Goal: Task Accomplishment & Management: Manage account settings

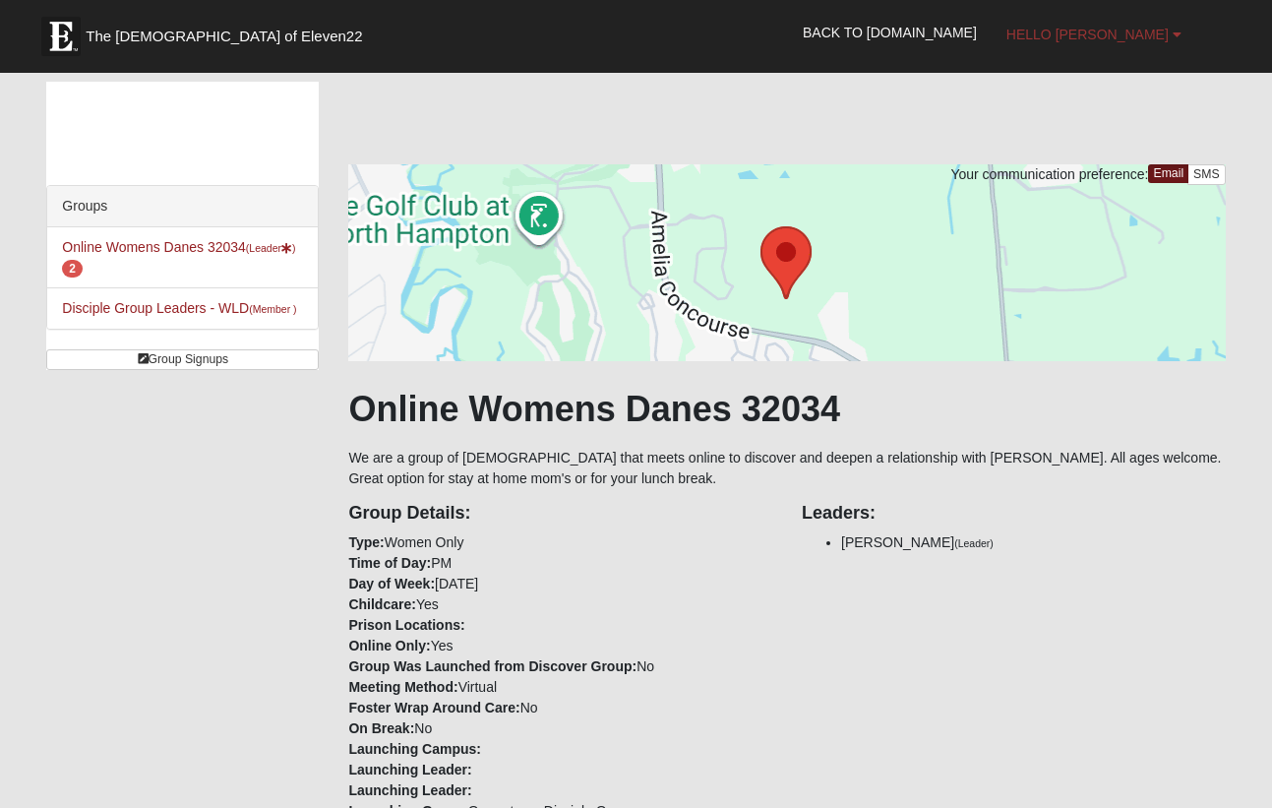
click at [1156, 27] on span "Hello [PERSON_NAME]" at bounding box center [1088, 35] width 162 height 16
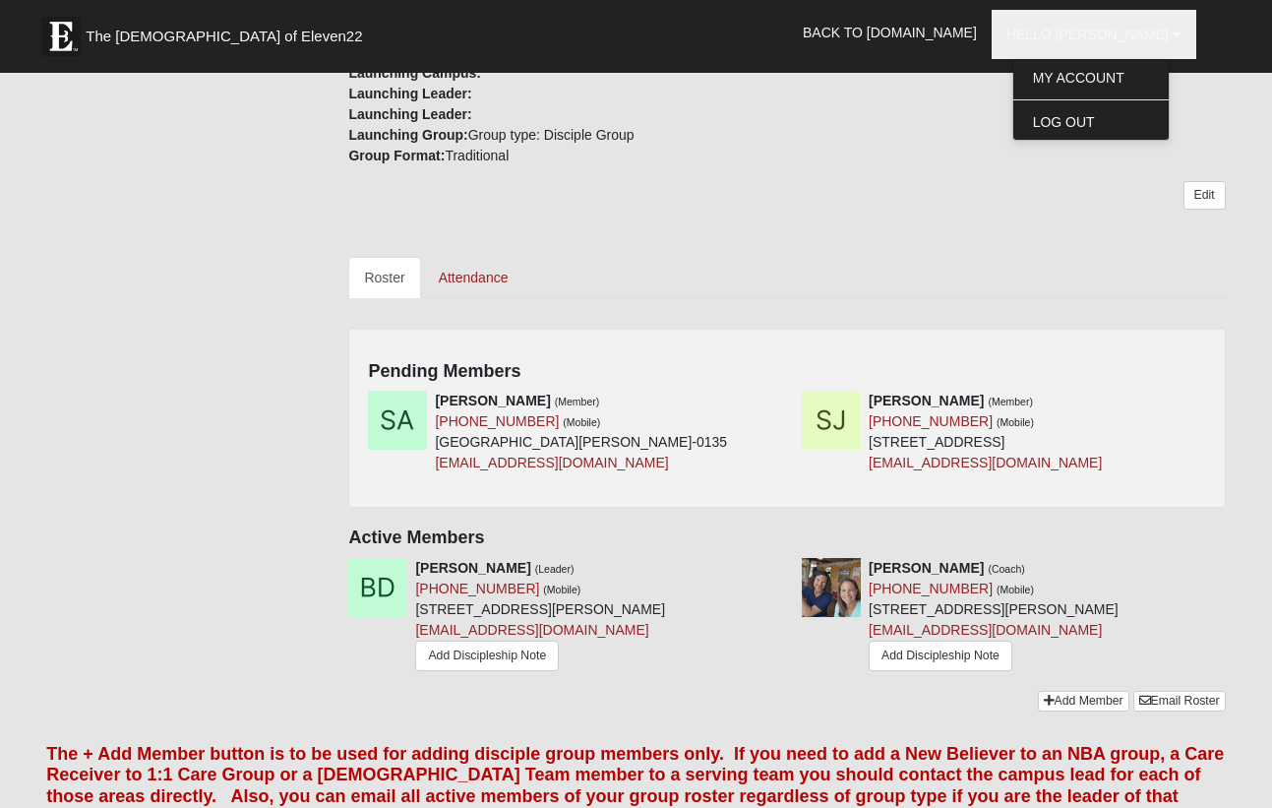
scroll to position [678, 0]
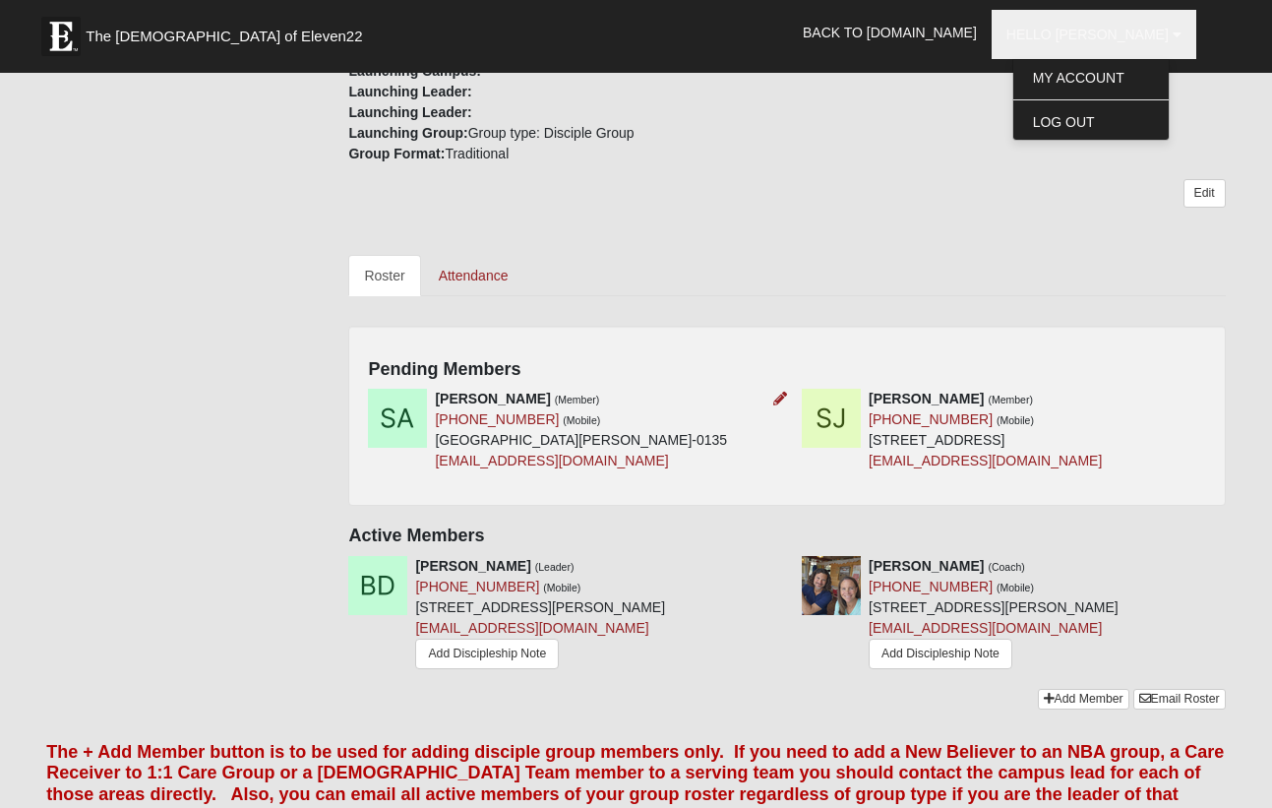
click at [399, 410] on img at bounding box center [397, 418] width 59 height 59
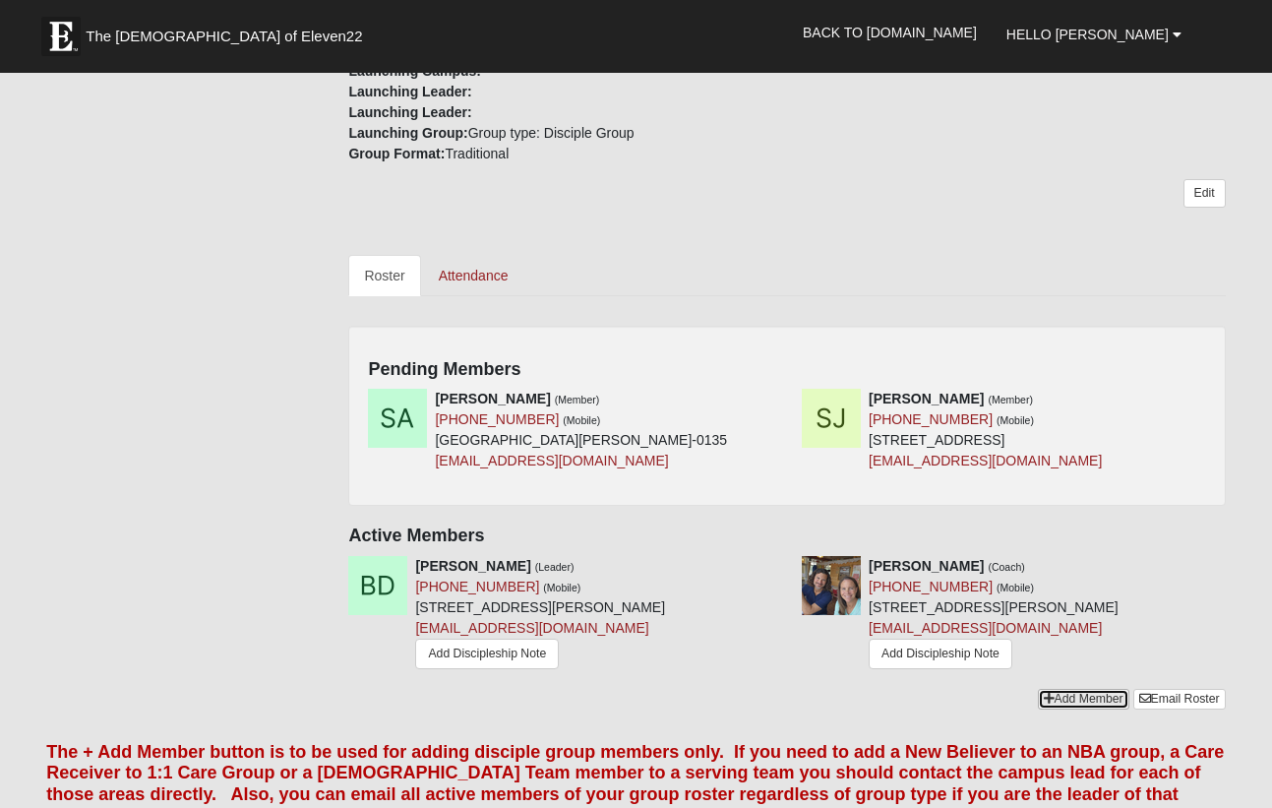
click at [1075, 709] on link "Add Member" at bounding box center [1084, 699] width 92 height 21
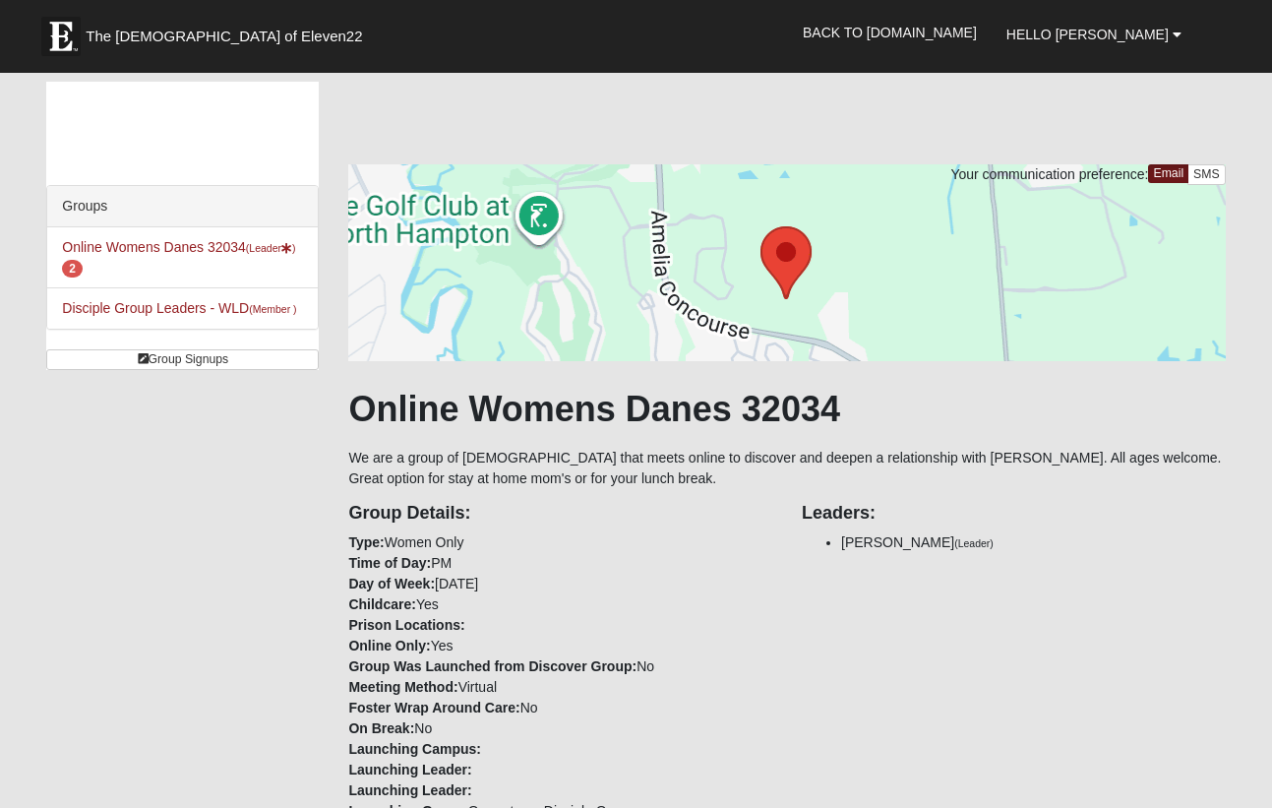
scroll to position [678, 0]
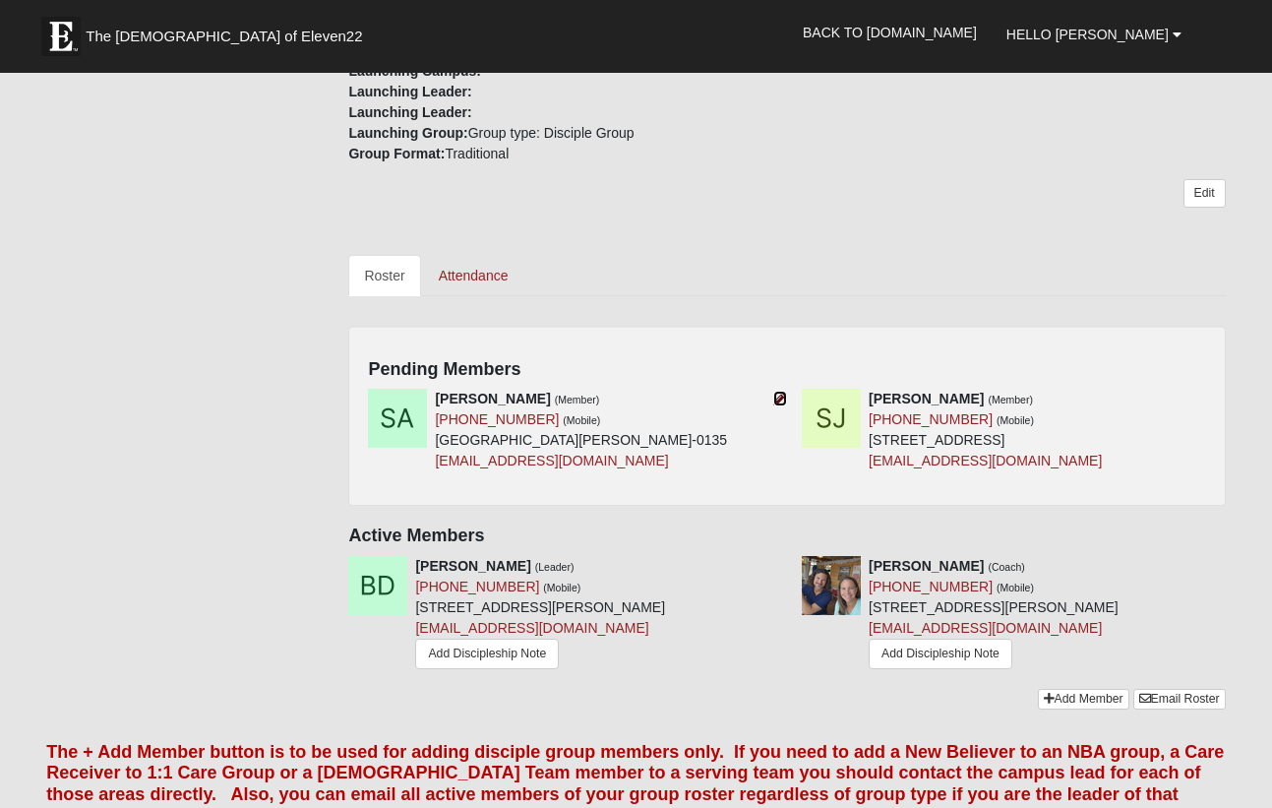
click at [780, 394] on icon at bounding box center [780, 399] width 14 height 14
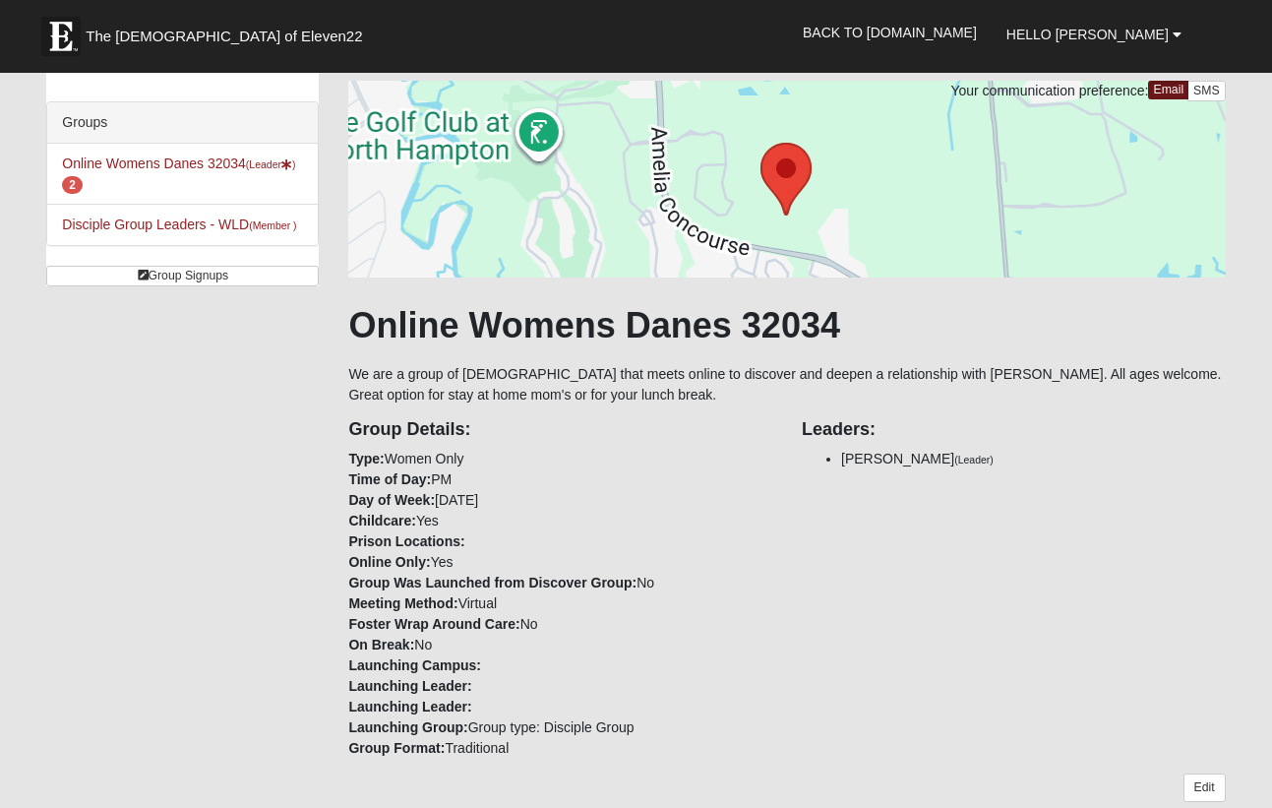
scroll to position [87, 0]
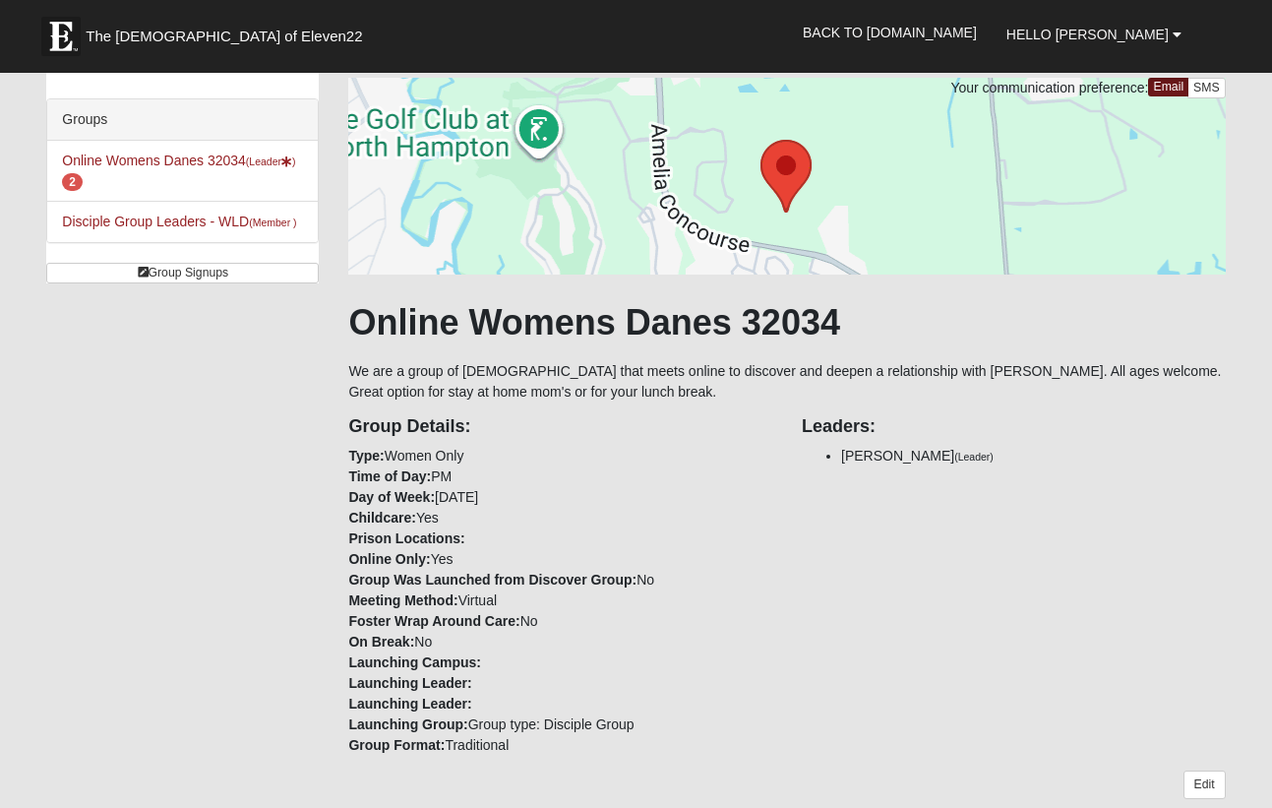
click at [387, 386] on div "Your communication preference: Email SMS Online Womens Danes 32034 We are a gro…" at bounding box center [786, 679] width 877 height 1202
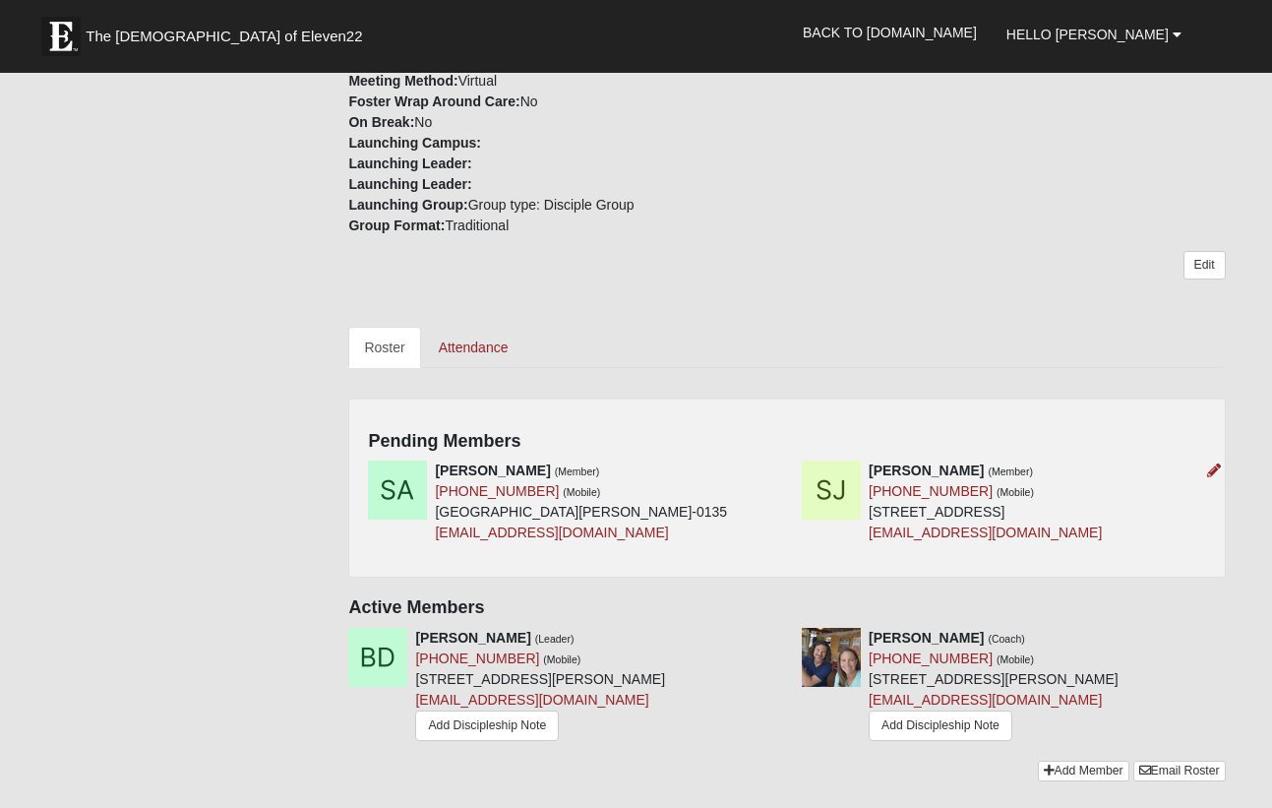
scroll to position [608, 0]
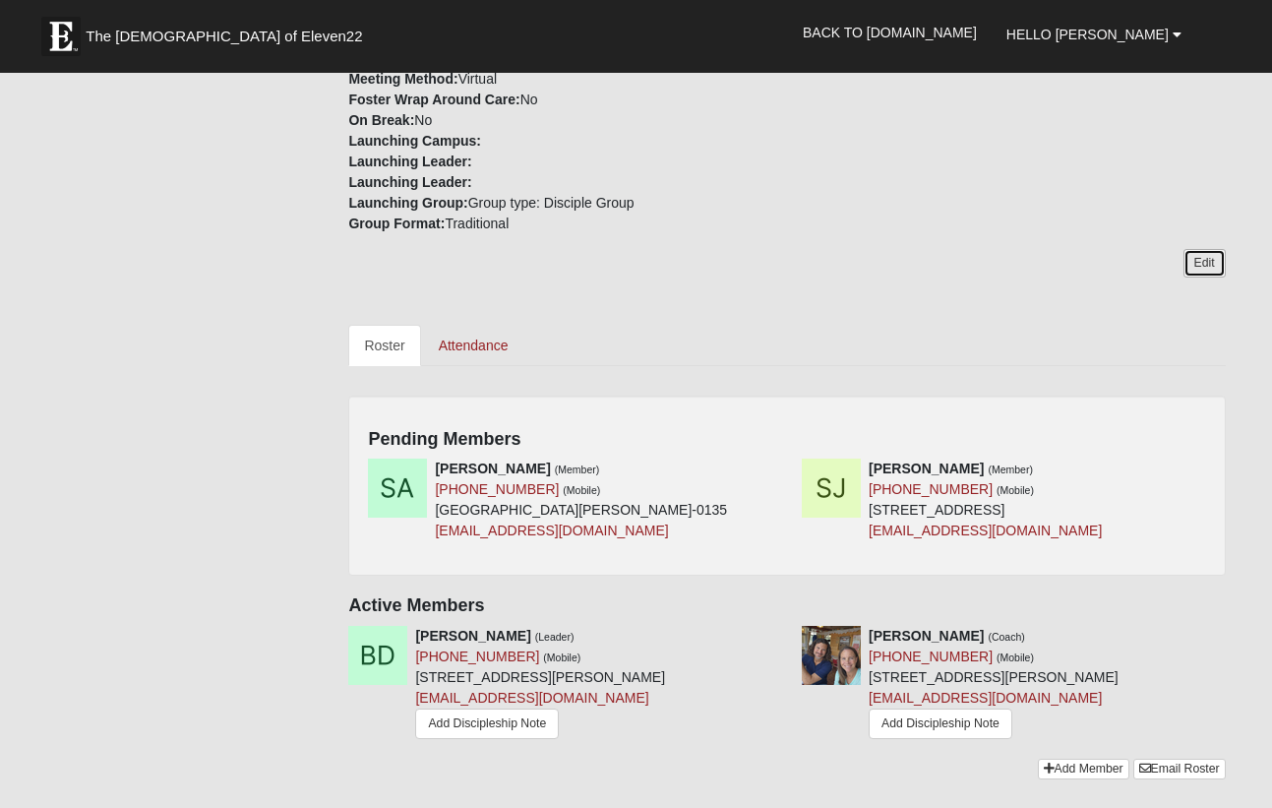
click at [1199, 263] on link "Edit" at bounding box center [1205, 263] width 42 height 29
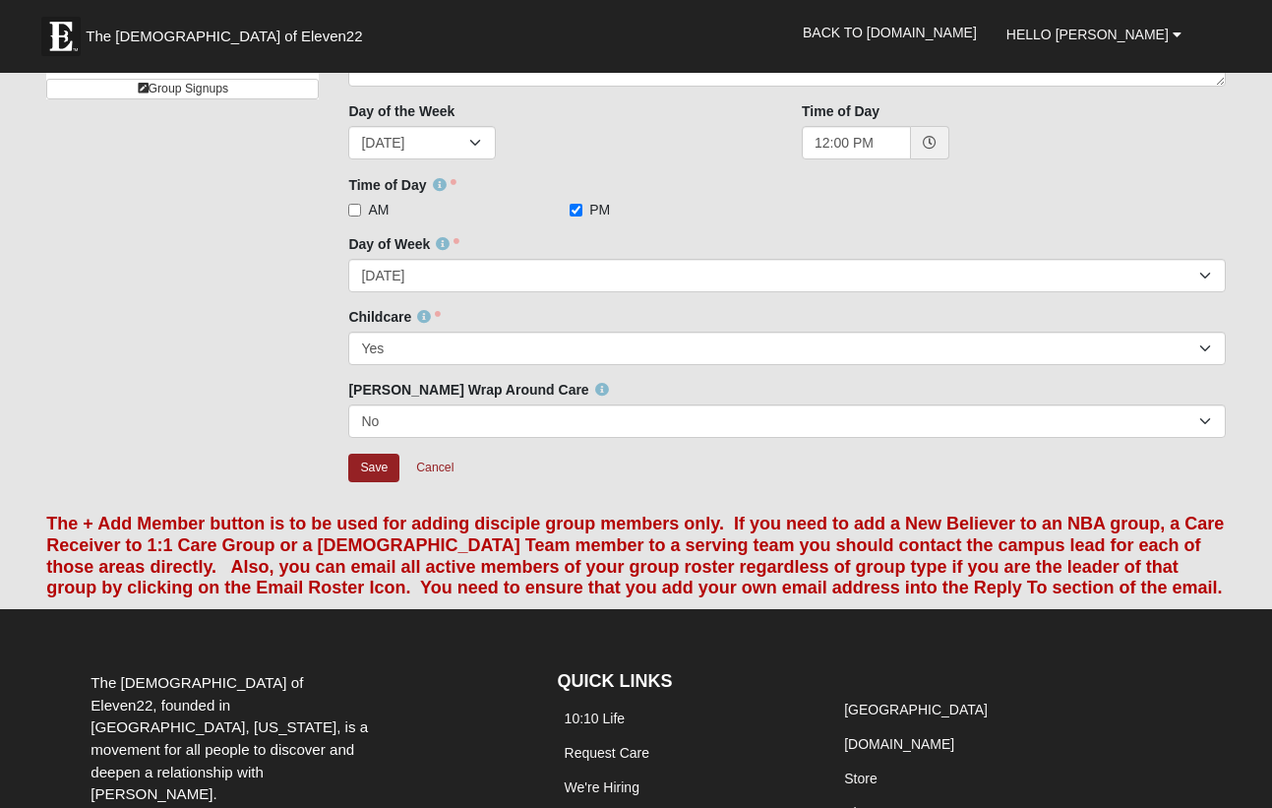
scroll to position [230, 0]
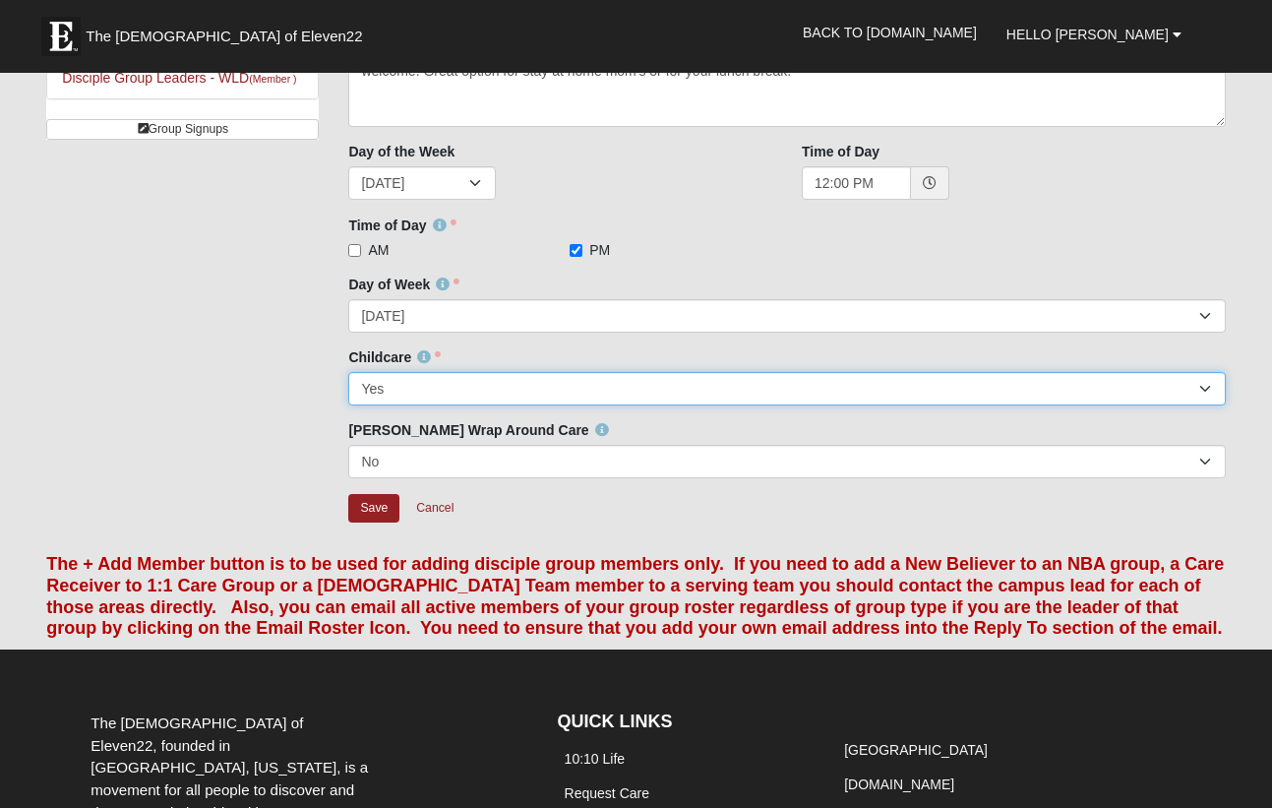
click at [1206, 384] on select "No Yes" at bounding box center [786, 388] width 877 height 33
select select "False"
click at [348, 372] on select "No Yes" at bounding box center [786, 388] width 877 height 33
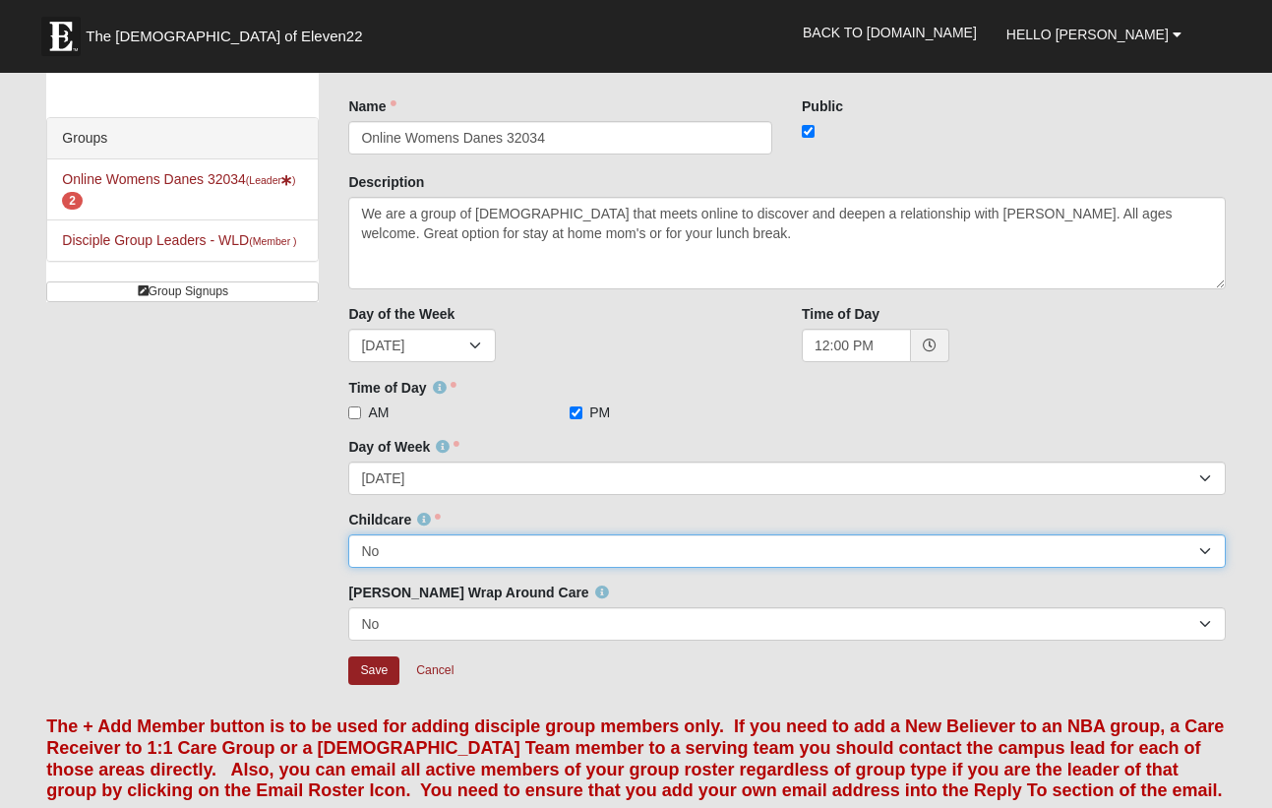
scroll to position [65, 0]
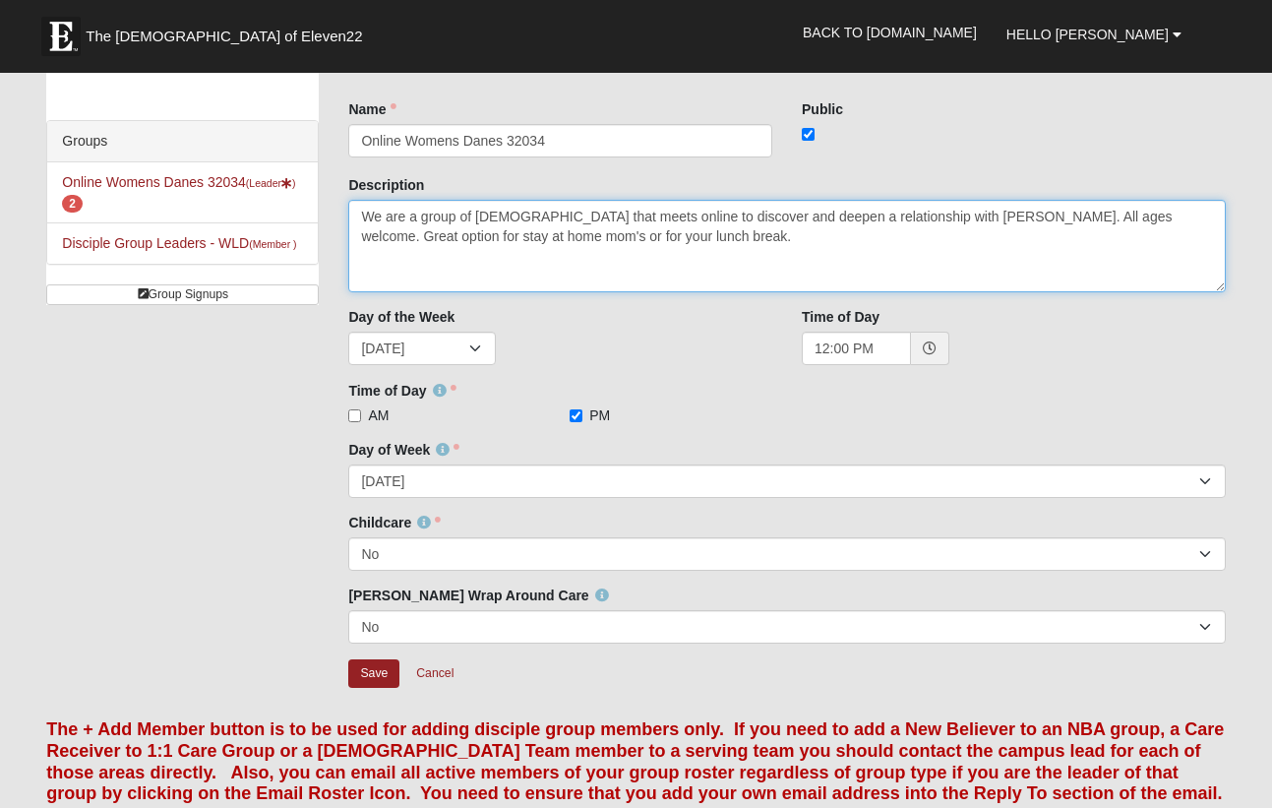
click at [1166, 216] on textarea "We are a group of ladies that meets online to discover and deepen a relationshi…" at bounding box center [786, 246] width 877 height 92
click at [482, 232] on textarea "We are a group of ladies that meets online to discover and deepen a relationshi…" at bounding box center [786, 246] width 877 height 92
click at [477, 231] on textarea "We are a group of ladies that meets online to discover and deepen a relationshi…" at bounding box center [786, 246] width 877 height 92
click at [718, 233] on textarea "We are a group of ladies that meets online to discover and deepen a relationshi…" at bounding box center [786, 246] width 877 height 92
click at [513, 206] on textarea "We are a group of ladies that meets online to discover and deepen a relationshi…" at bounding box center [786, 246] width 877 height 92
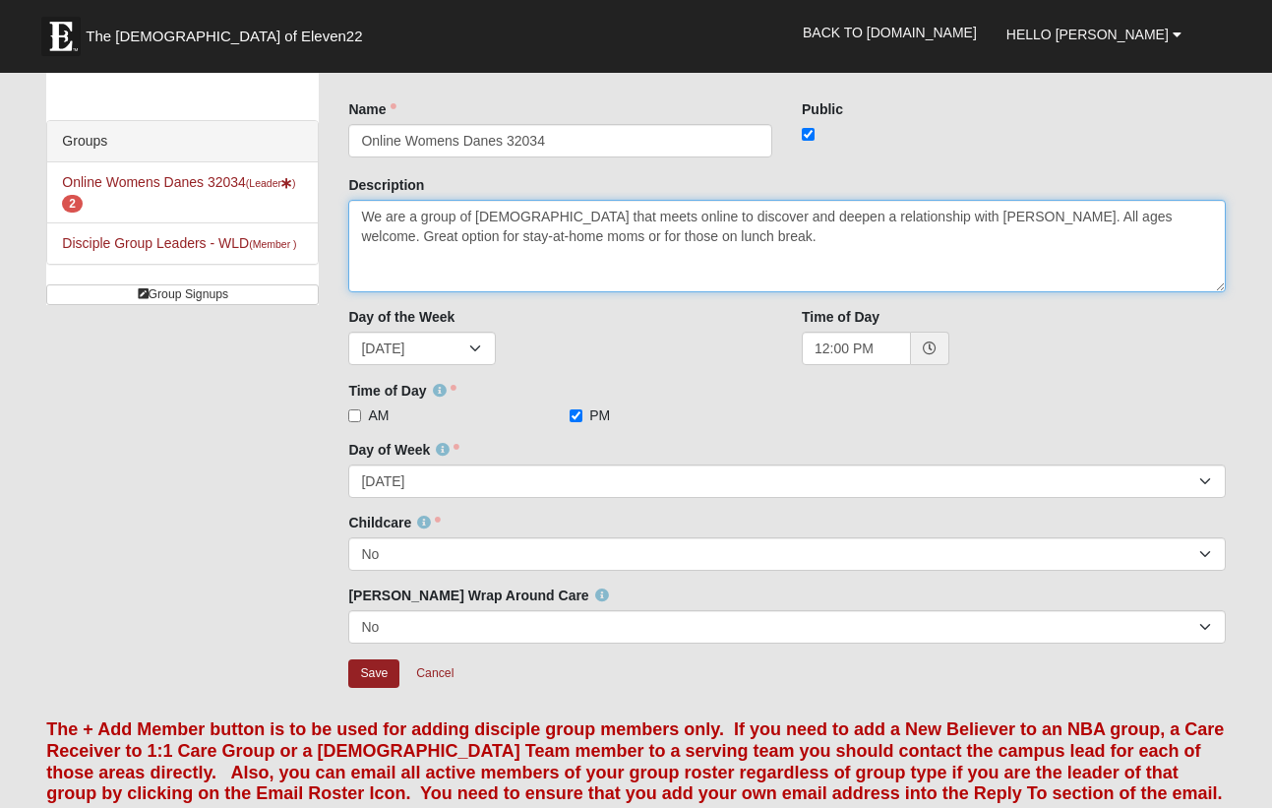
click at [513, 214] on textarea "We are a group of ladies that meets online to discover and deepen a relationshi…" at bounding box center [786, 246] width 877 height 92
click at [589, 214] on textarea "We are a group of ladies that meets online to discover and deepen a relationshi…" at bounding box center [786, 246] width 877 height 92
click at [611, 233] on textarea "We are a group of ladies that meets online to discover and deepen a relationshi…" at bounding box center [786, 246] width 877 height 92
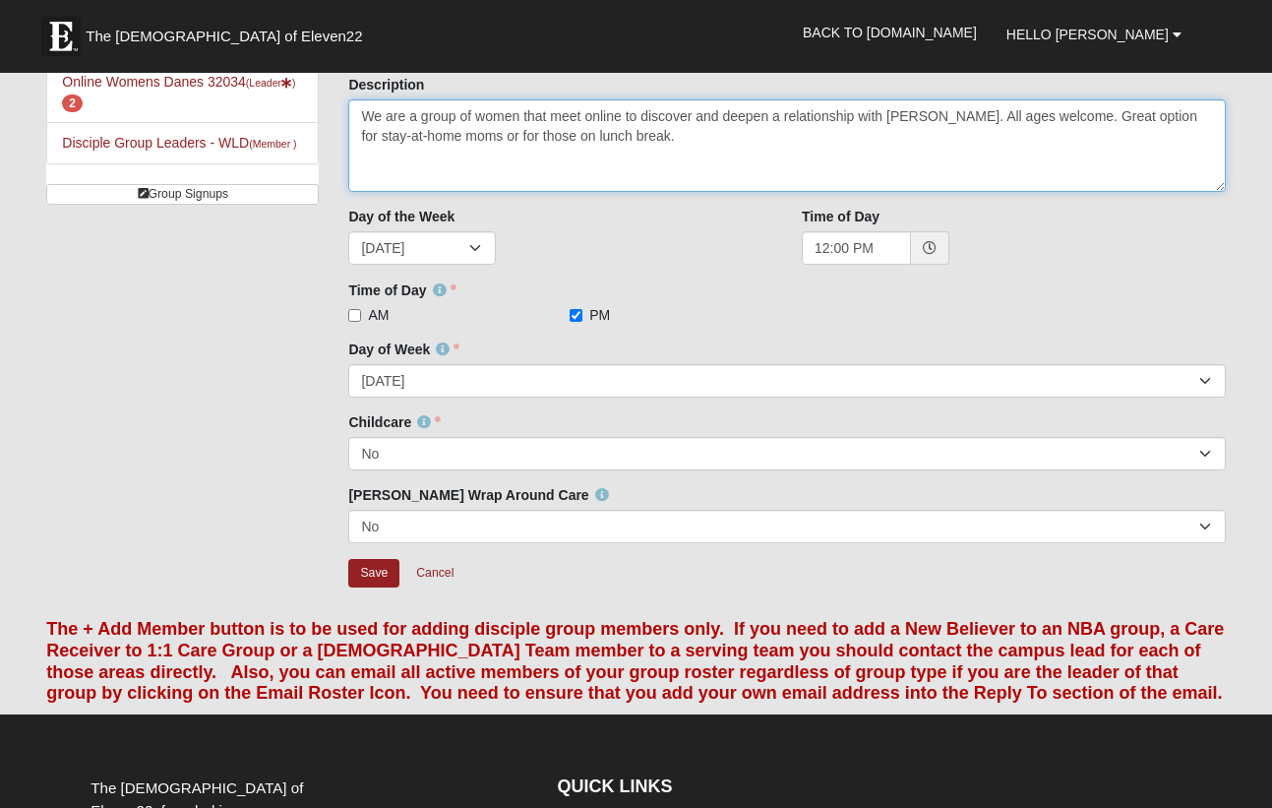
scroll to position [167, 0]
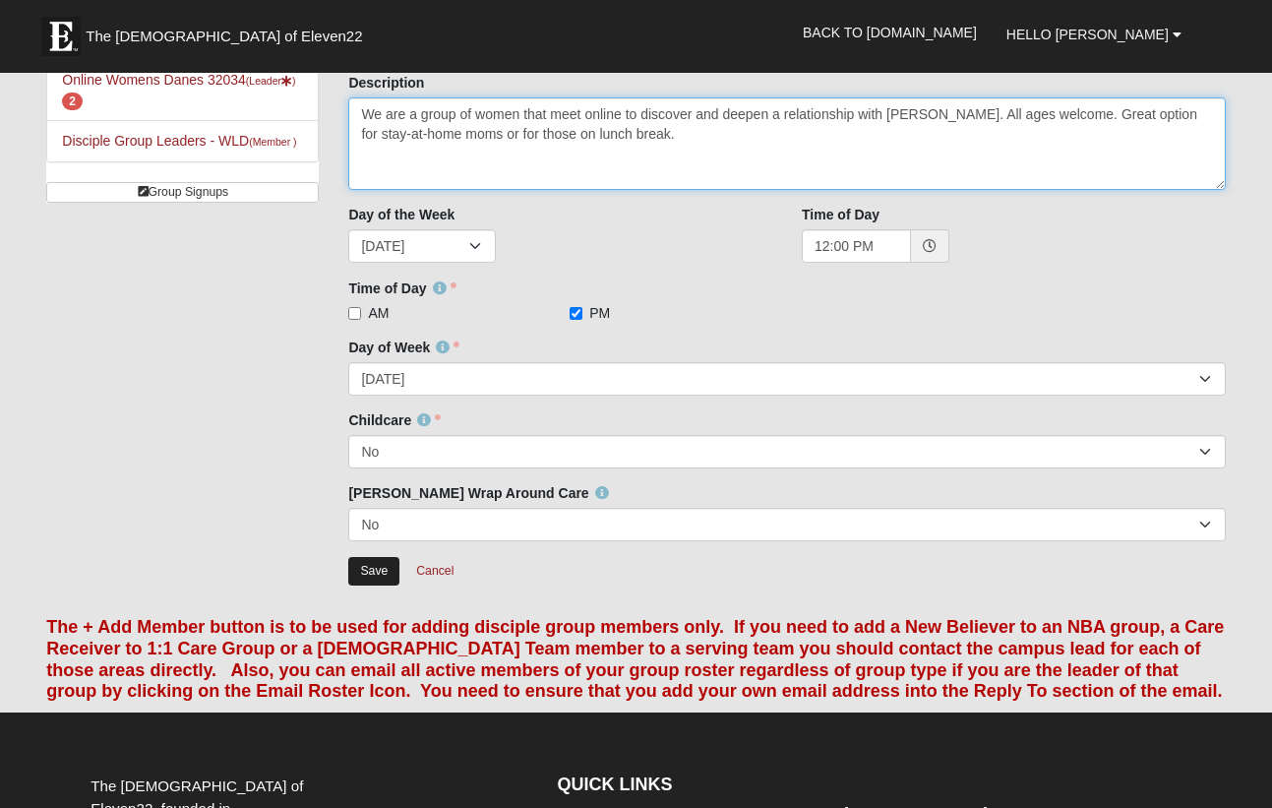
type textarea "We are a group of women that meet online to discover and deepen a relationship …"
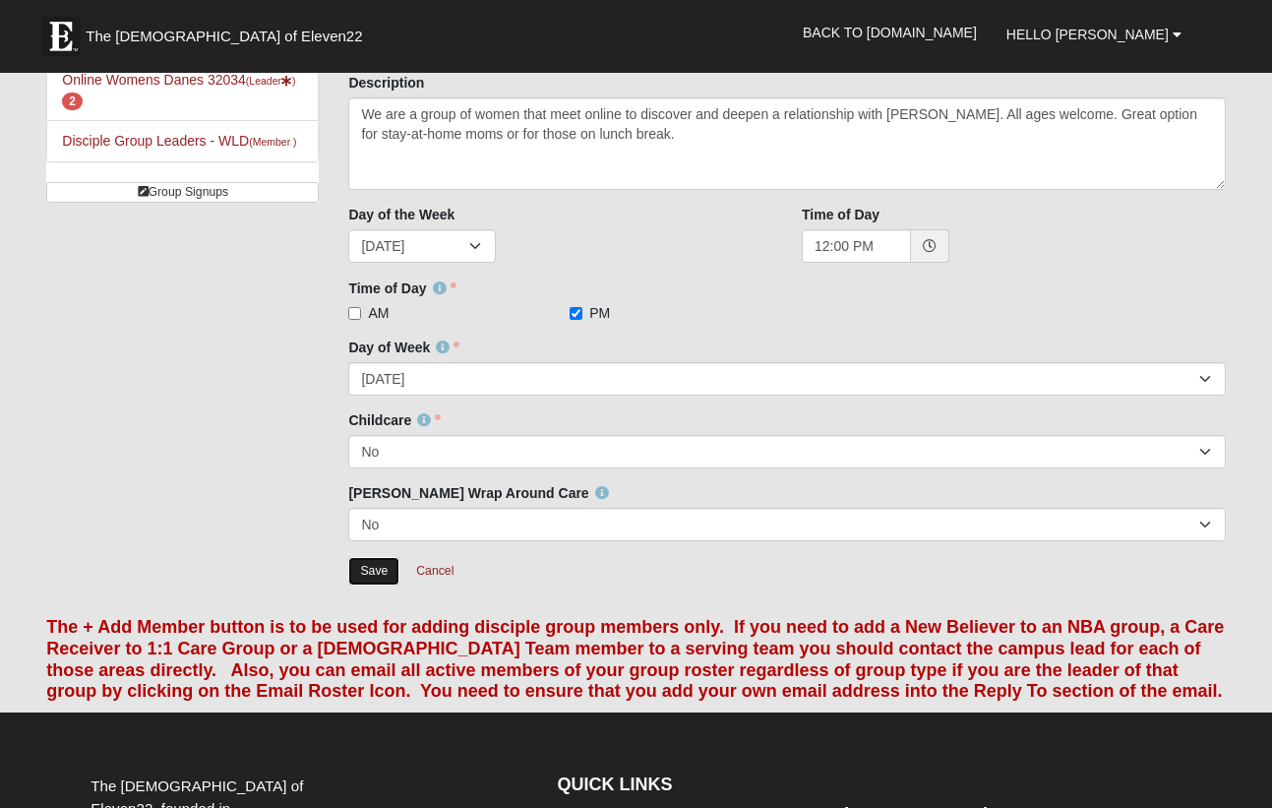
click at [374, 562] on input "Save" at bounding box center [373, 571] width 51 height 29
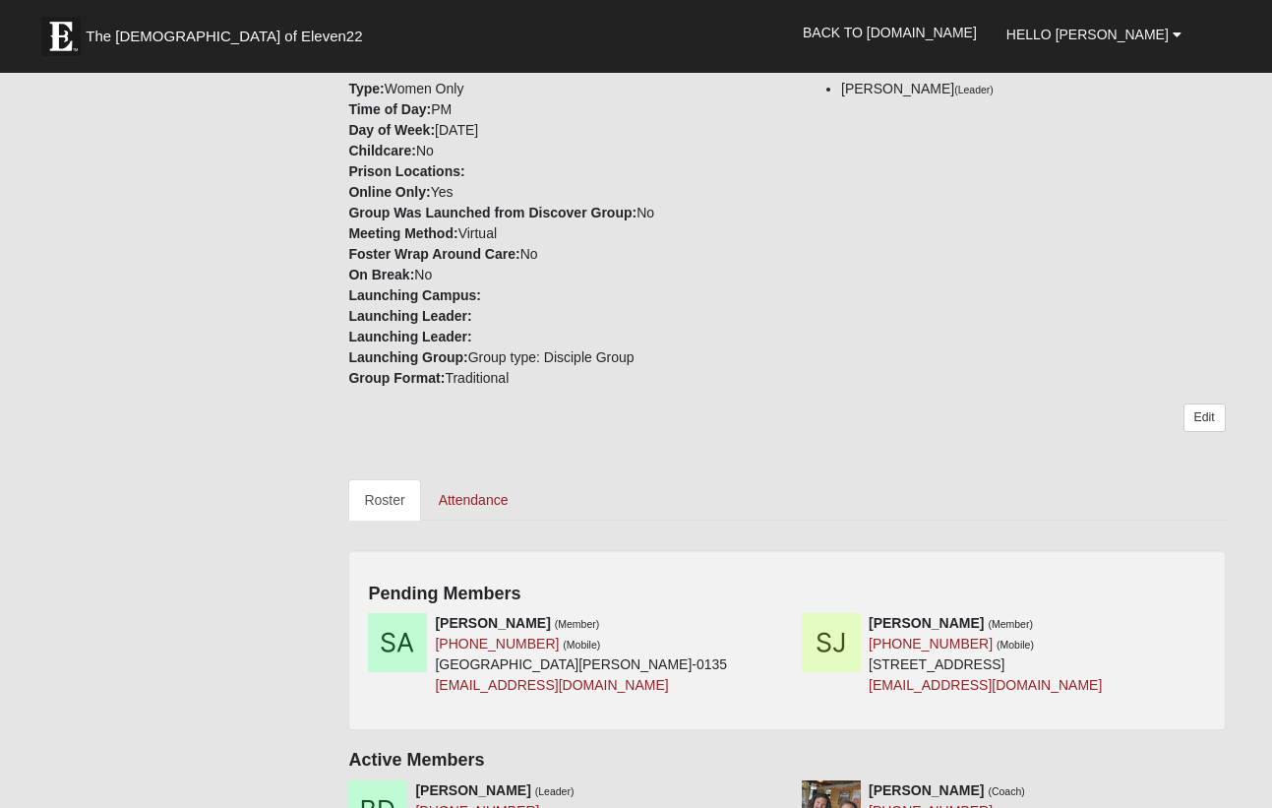
scroll to position [462, 0]
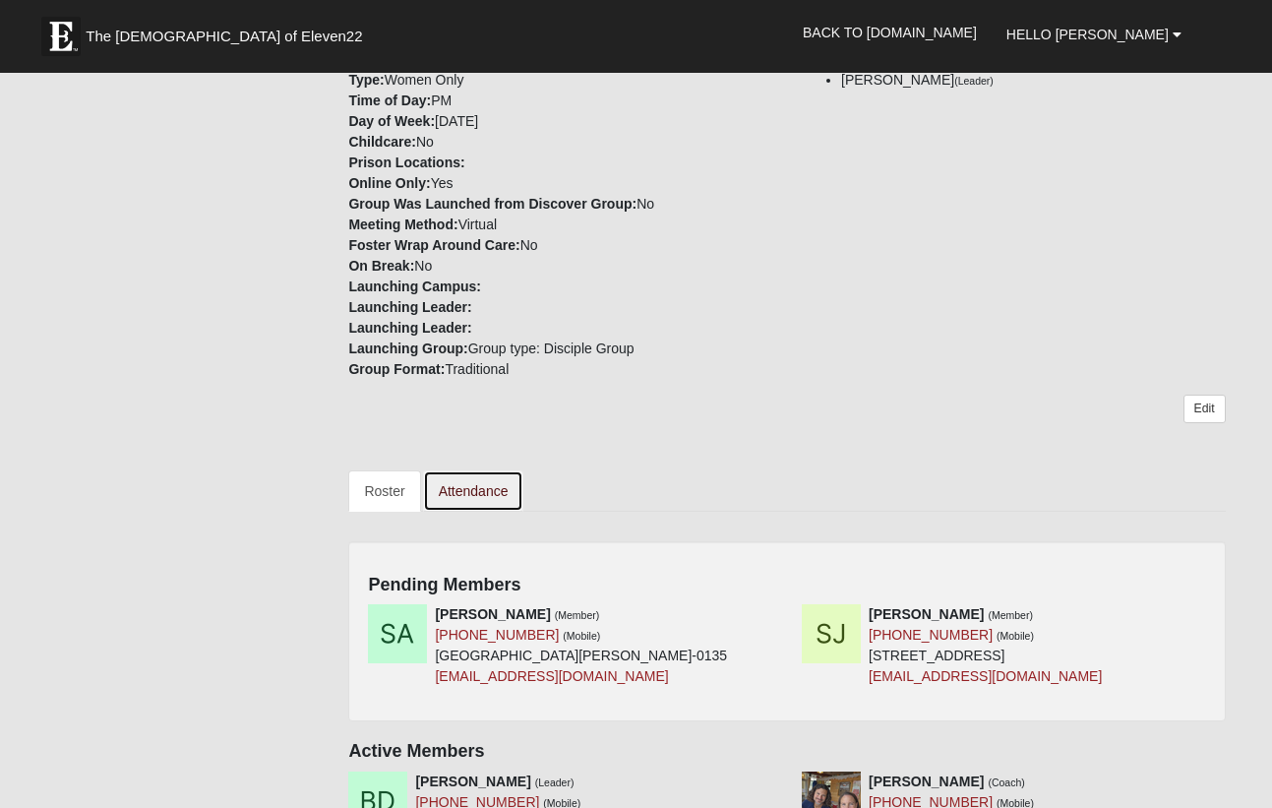
click at [489, 481] on link "Attendance" at bounding box center [473, 490] width 101 height 41
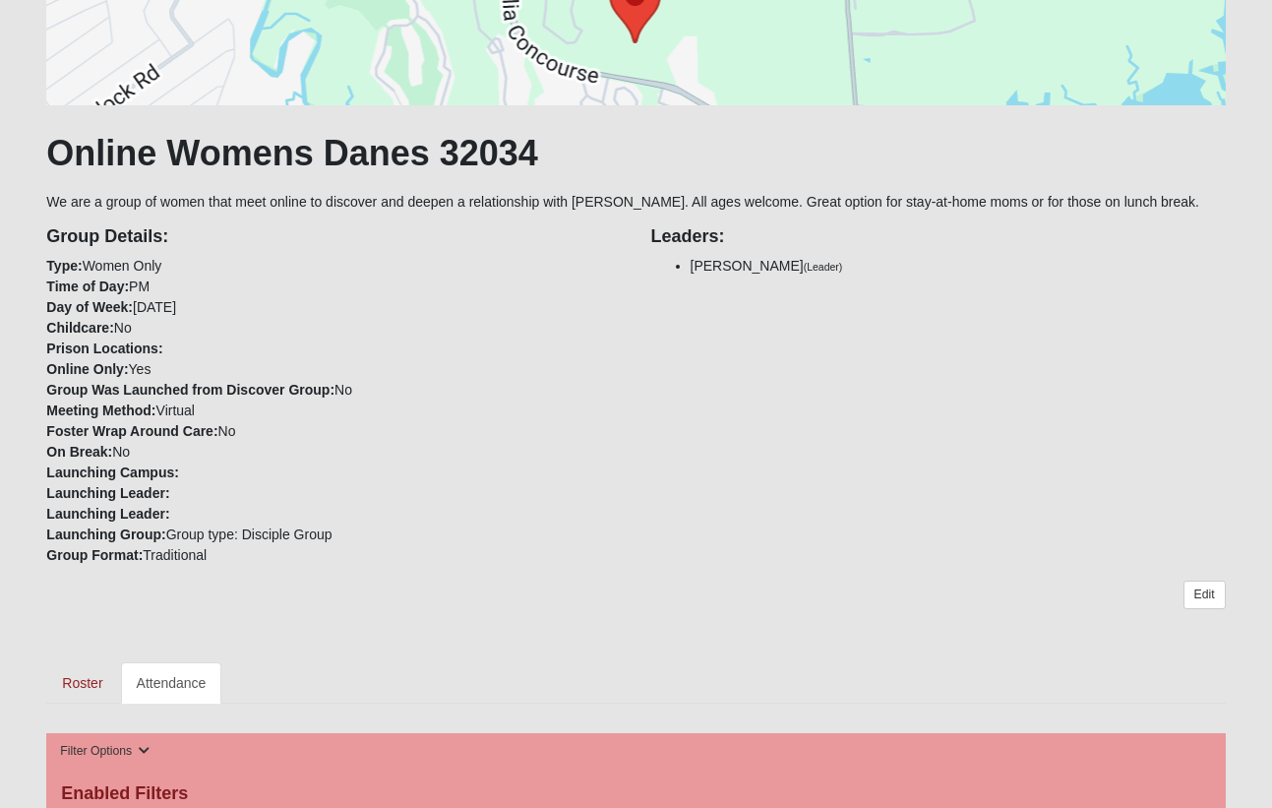
scroll to position [268, 0]
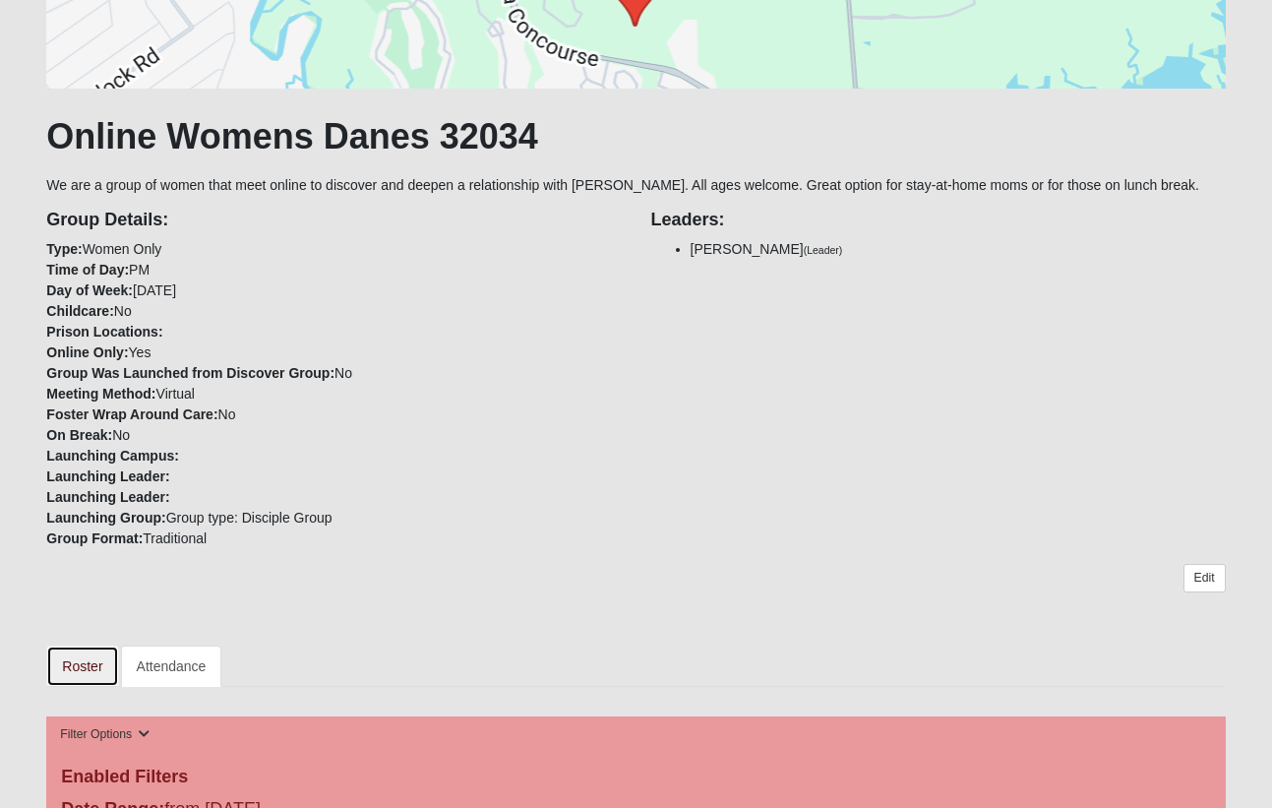
click at [80, 654] on link "Roster" at bounding box center [82, 666] width 72 height 41
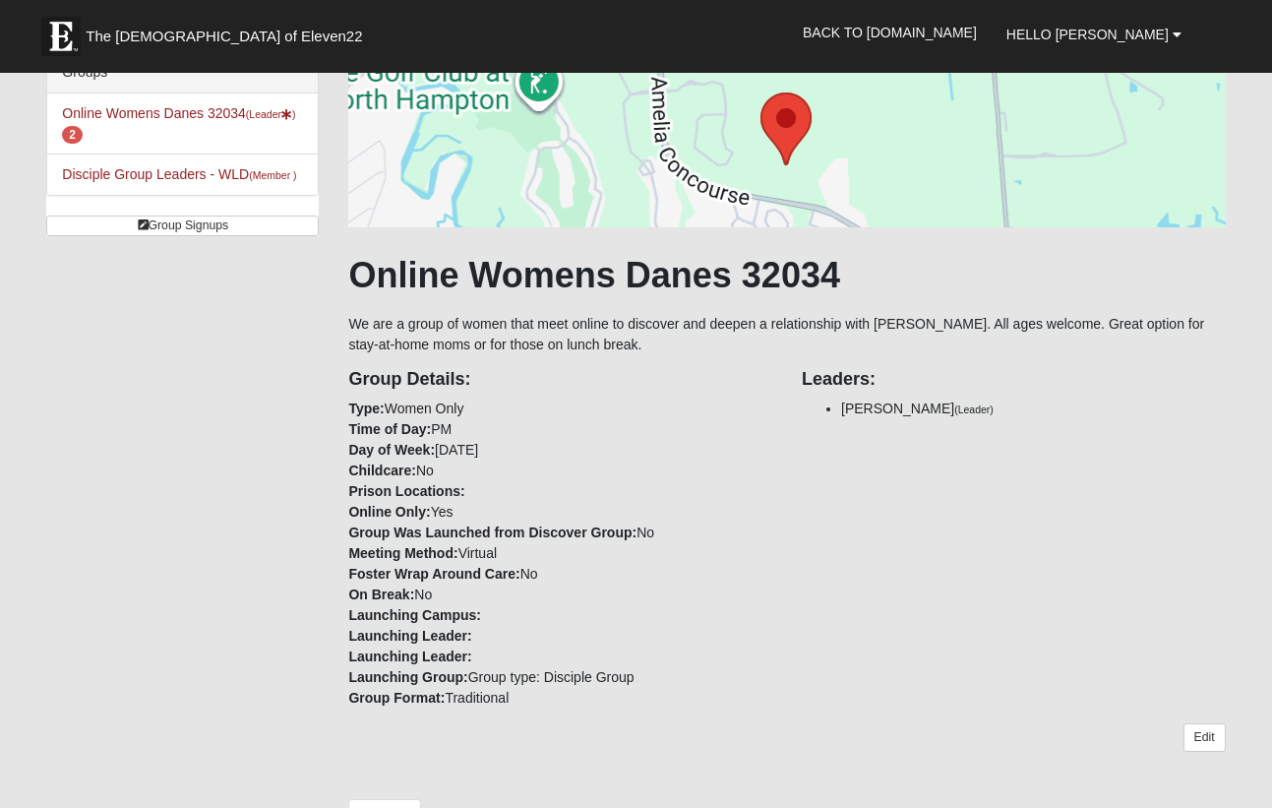
scroll to position [120, 0]
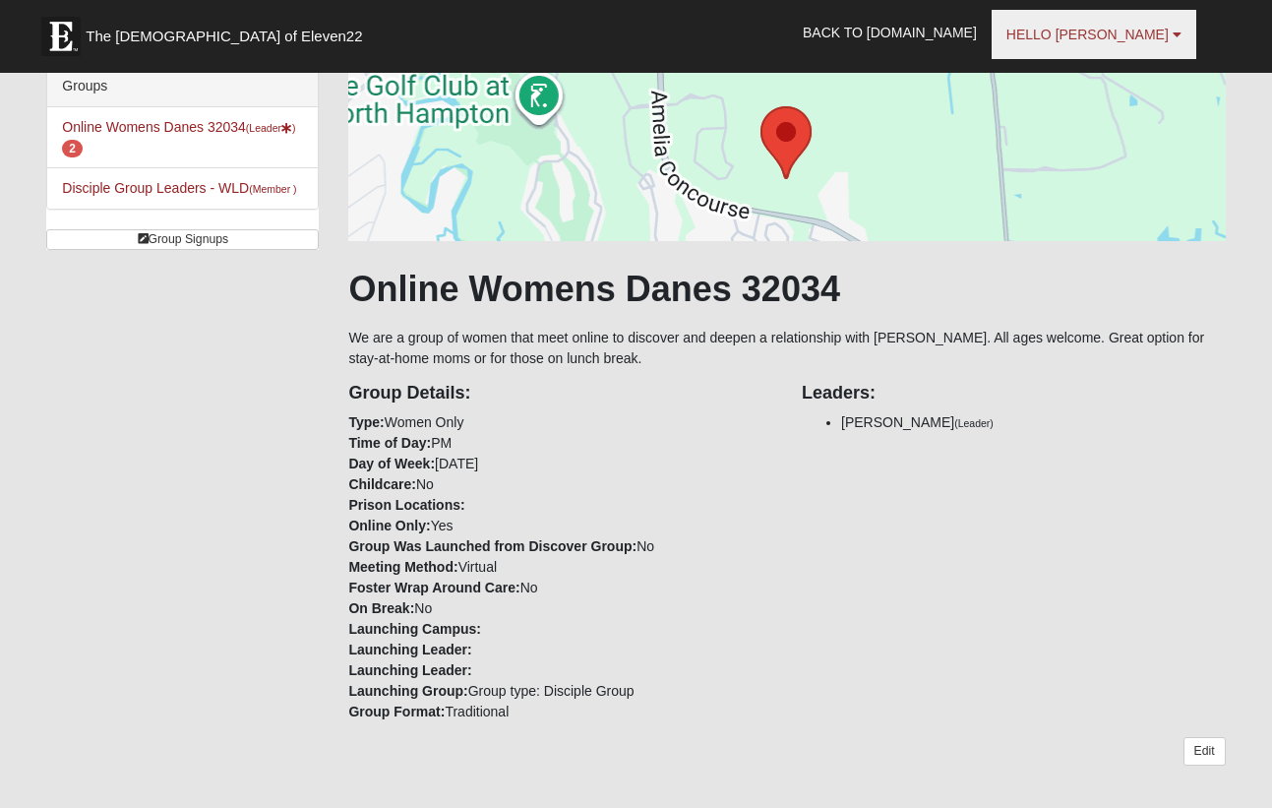
click at [1158, 28] on span "Hello [PERSON_NAME]" at bounding box center [1088, 35] width 162 height 16
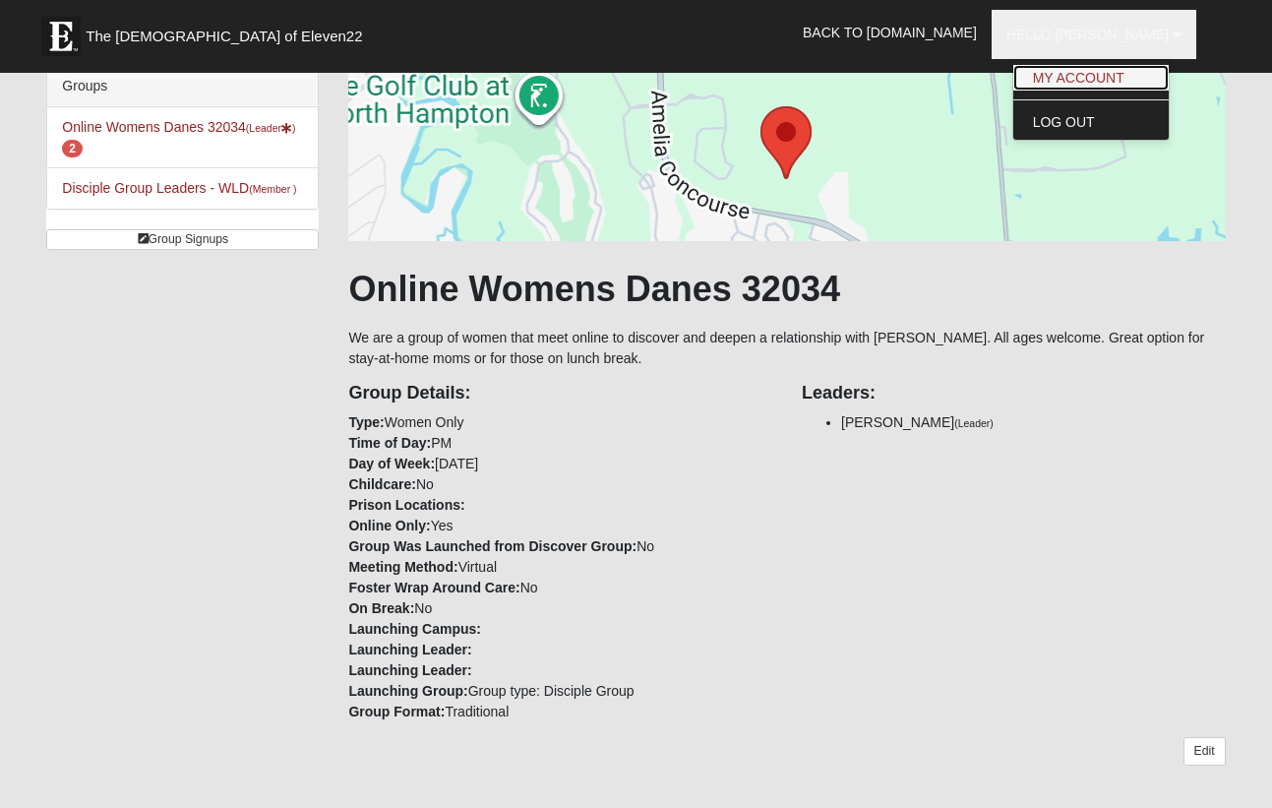
click at [1131, 69] on link "My Account" at bounding box center [1091, 78] width 155 height 26
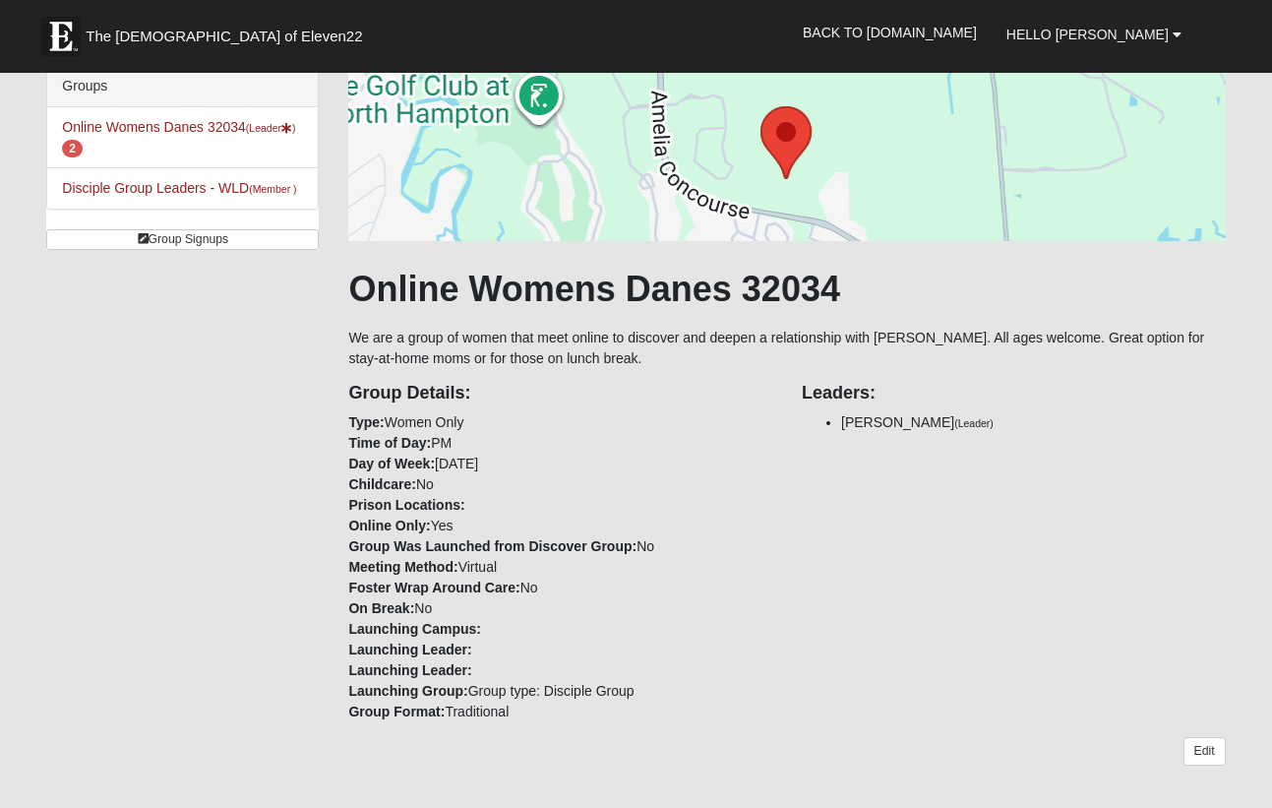
scroll to position [5, 0]
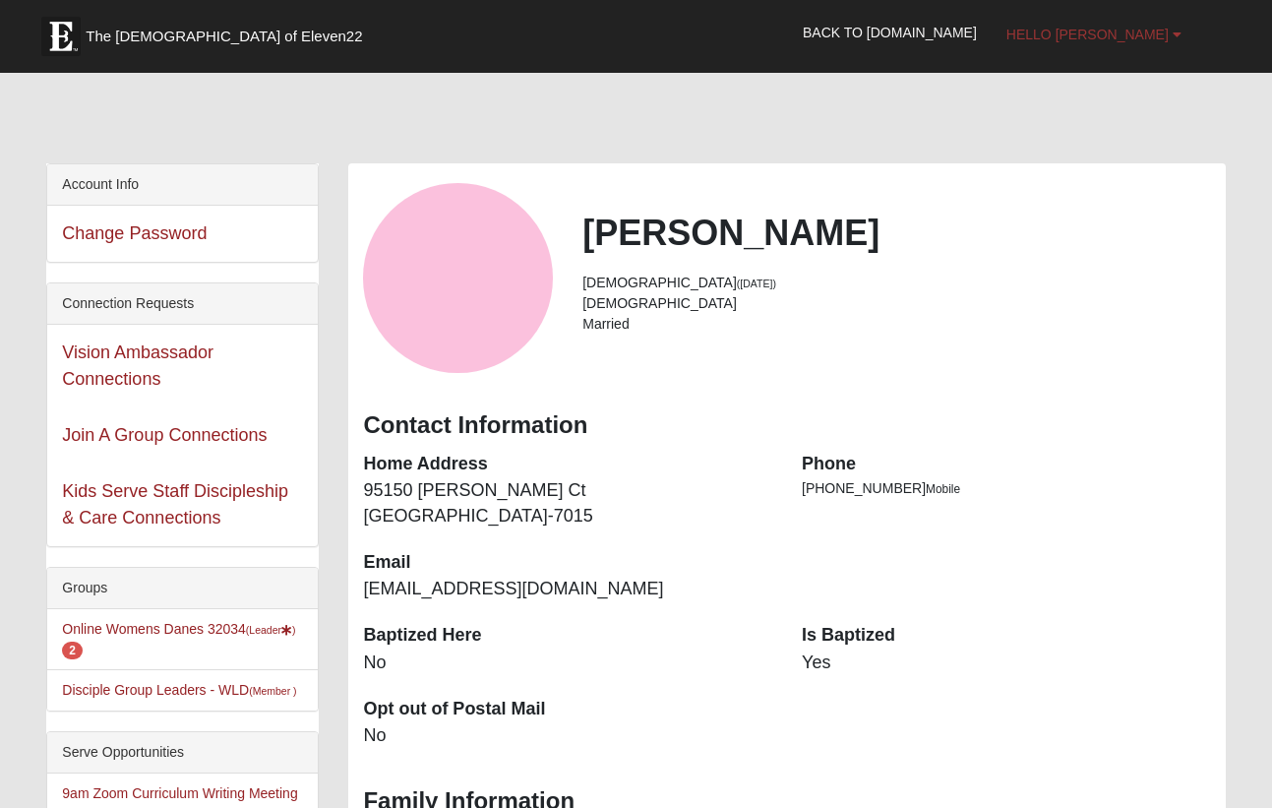
click at [1157, 31] on span "Hello [PERSON_NAME]" at bounding box center [1088, 35] width 162 height 16
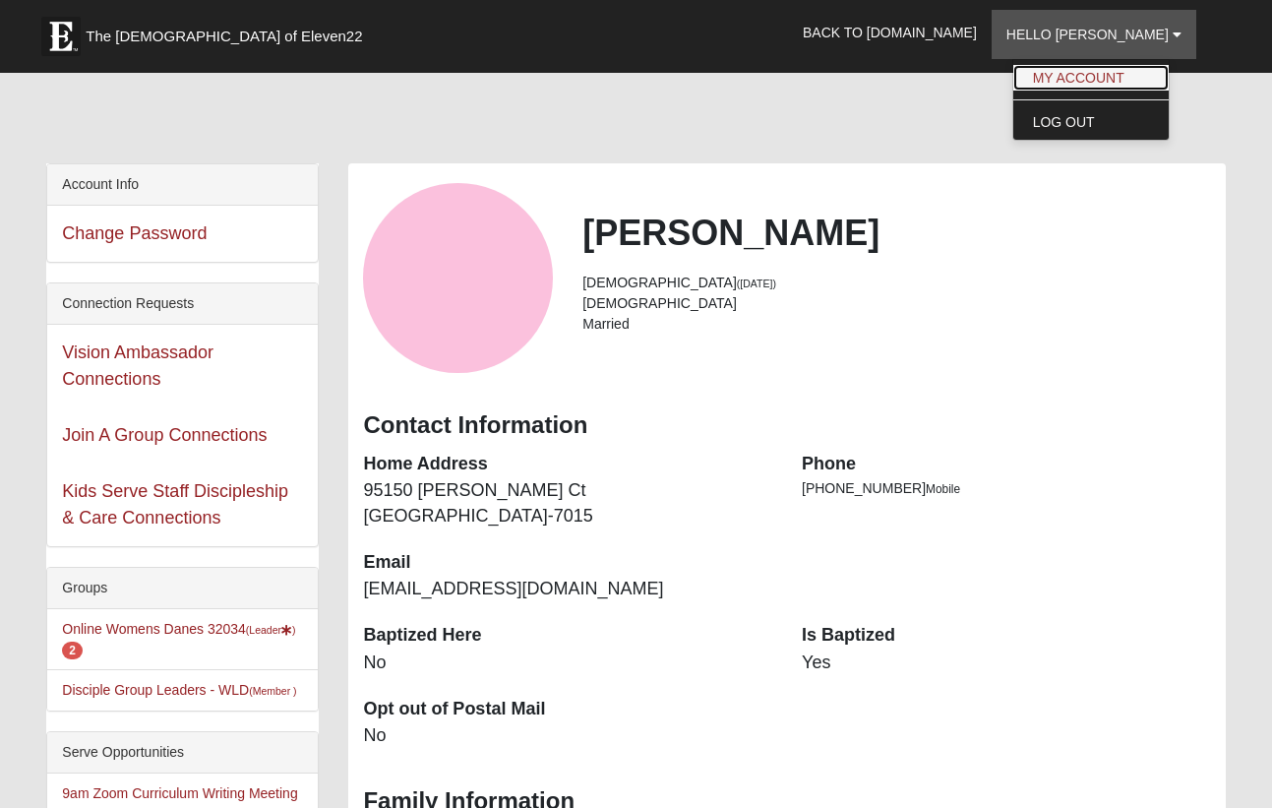
click at [1133, 77] on link "My Account" at bounding box center [1091, 78] width 155 height 26
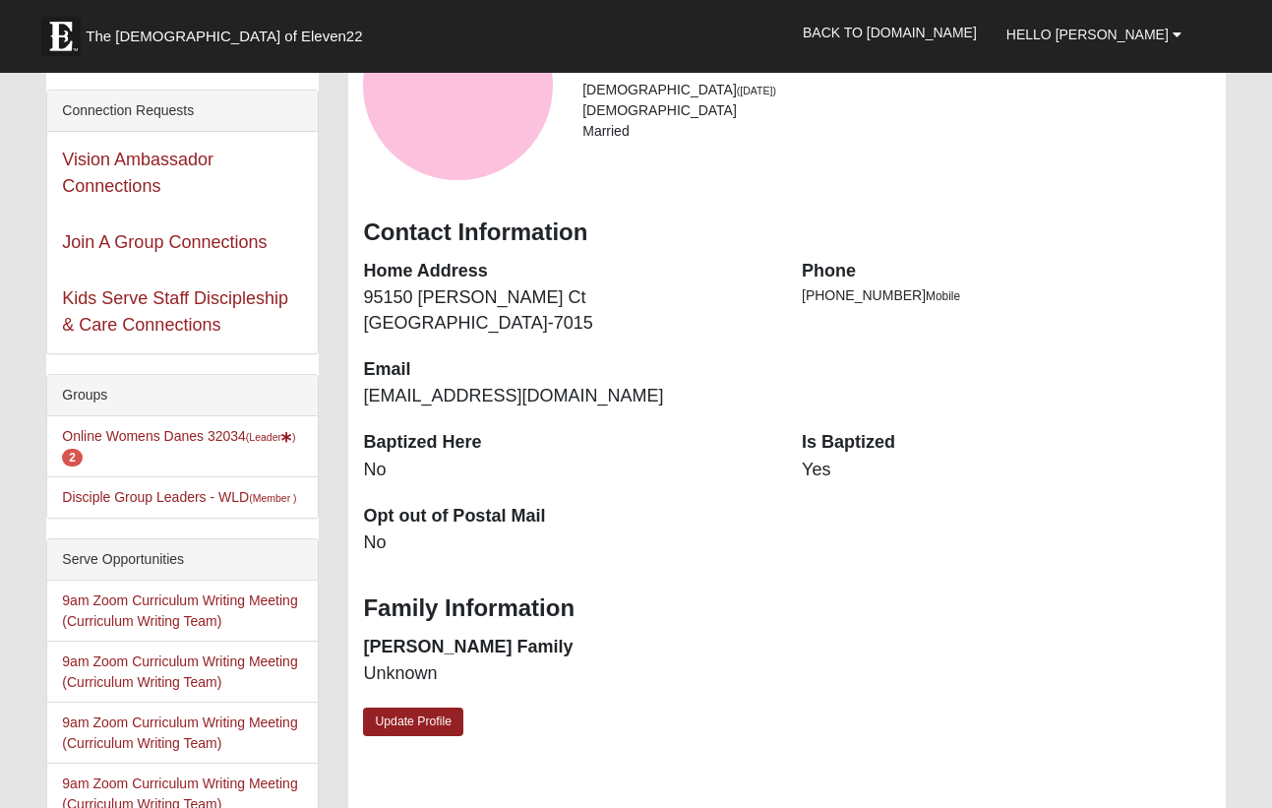
scroll to position [195, 0]
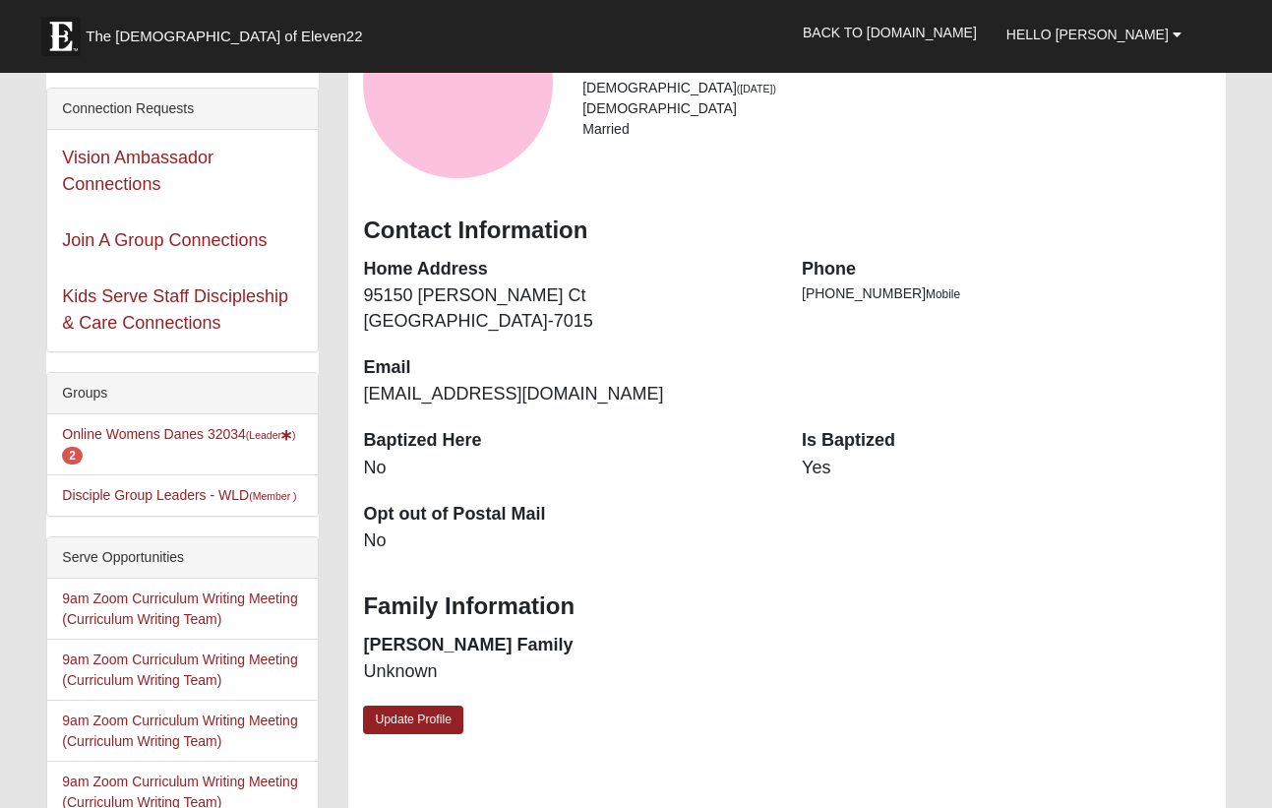
click at [148, 445] on li "Online Womens [DEMOGRAPHIC_DATA] 32034 (Leader ) 2" at bounding box center [182, 444] width 271 height 61
click at [151, 431] on link "Online Womens [DEMOGRAPHIC_DATA] 32034 (Leader ) 2" at bounding box center [178, 444] width 233 height 36
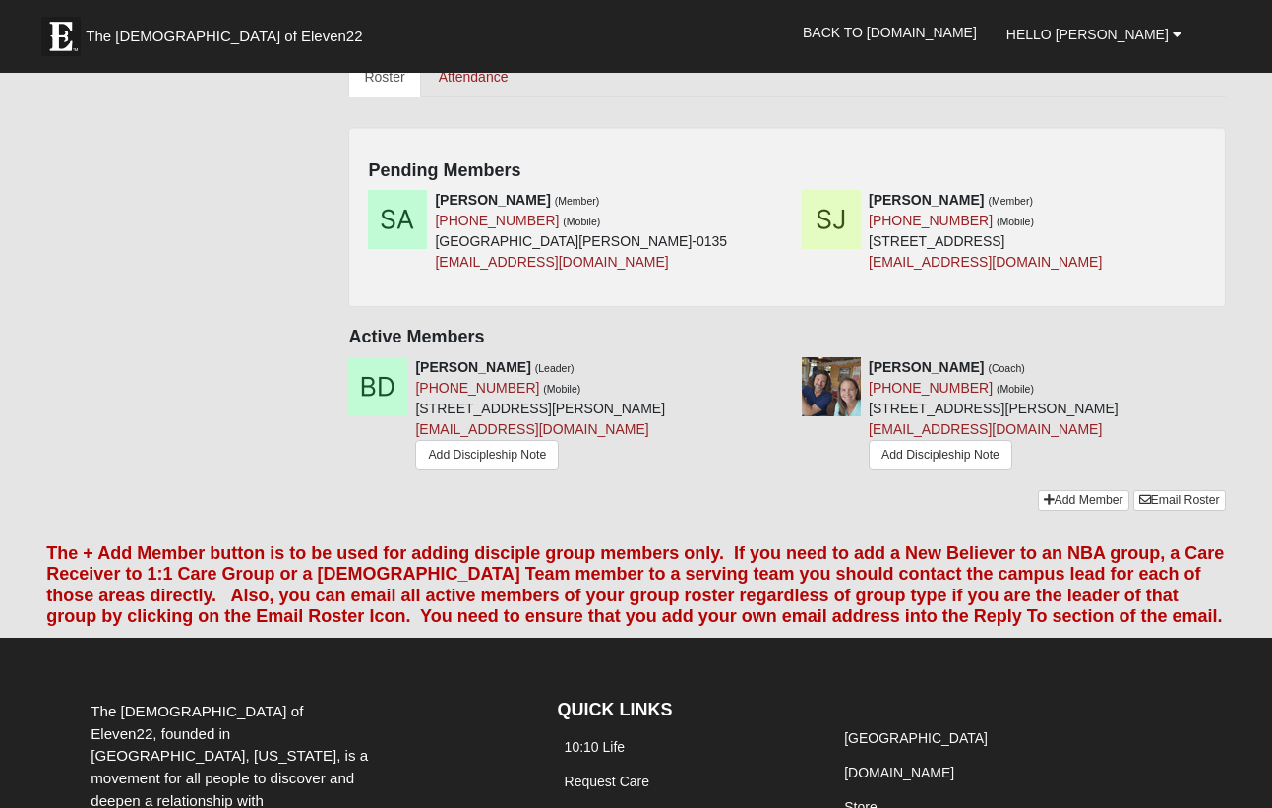
scroll to position [878, 0]
click at [781, 195] on icon at bounding box center [780, 199] width 14 height 14
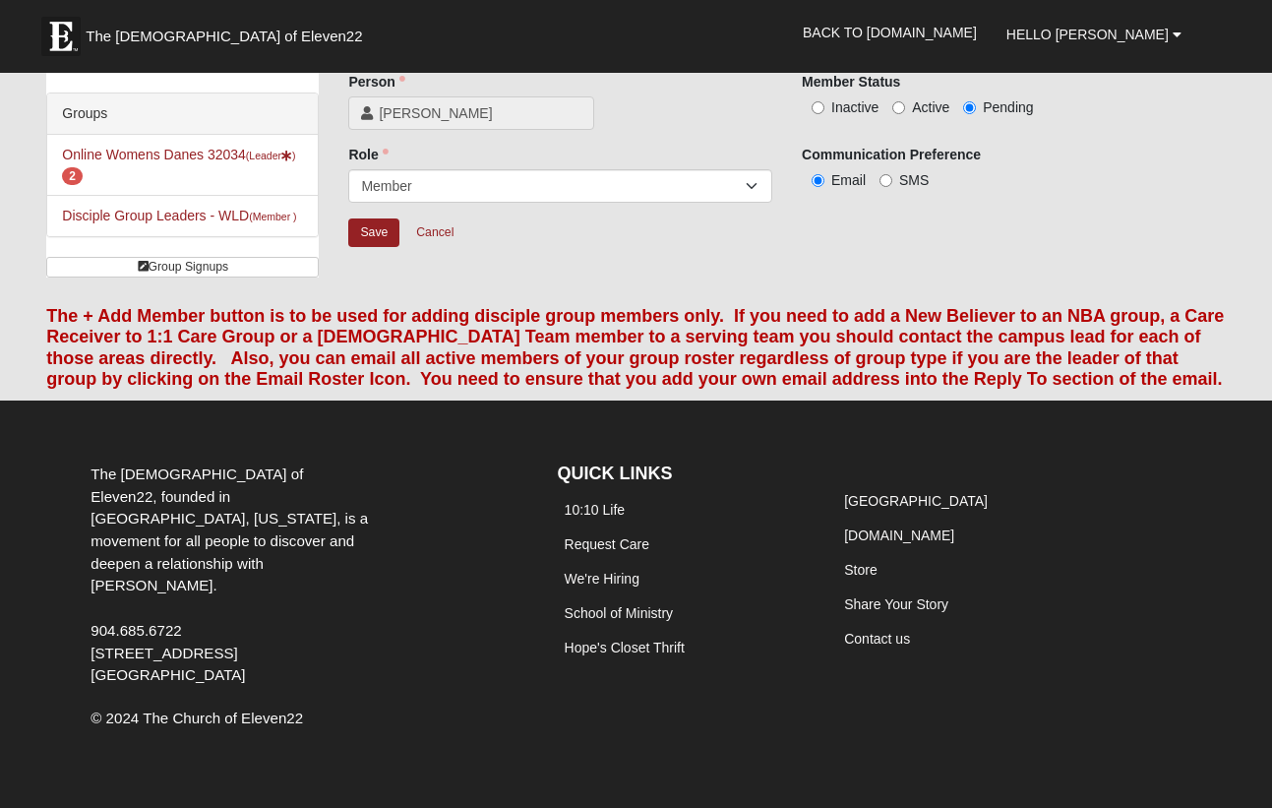
scroll to position [82, 0]
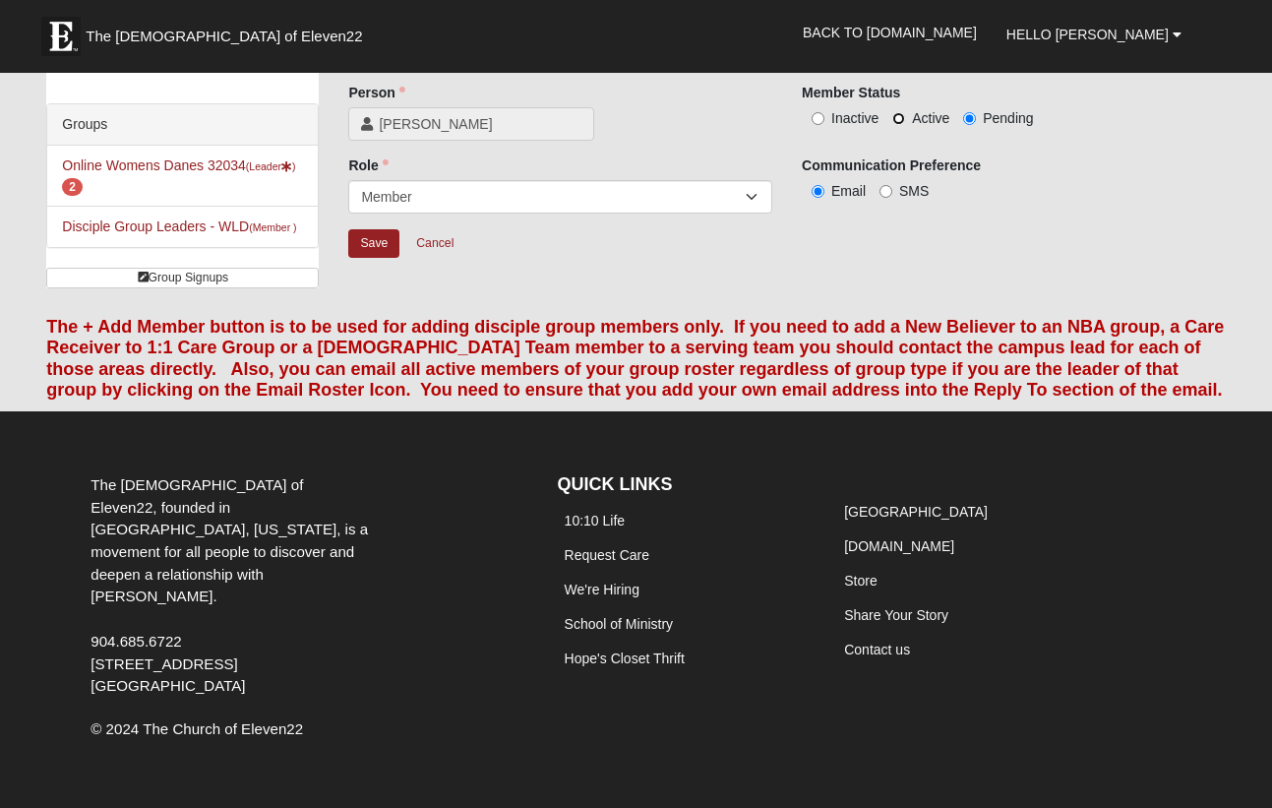
click at [894, 114] on input "Active" at bounding box center [899, 118] width 13 height 13
radio input "true"
click at [372, 242] on input "Save" at bounding box center [373, 243] width 51 height 29
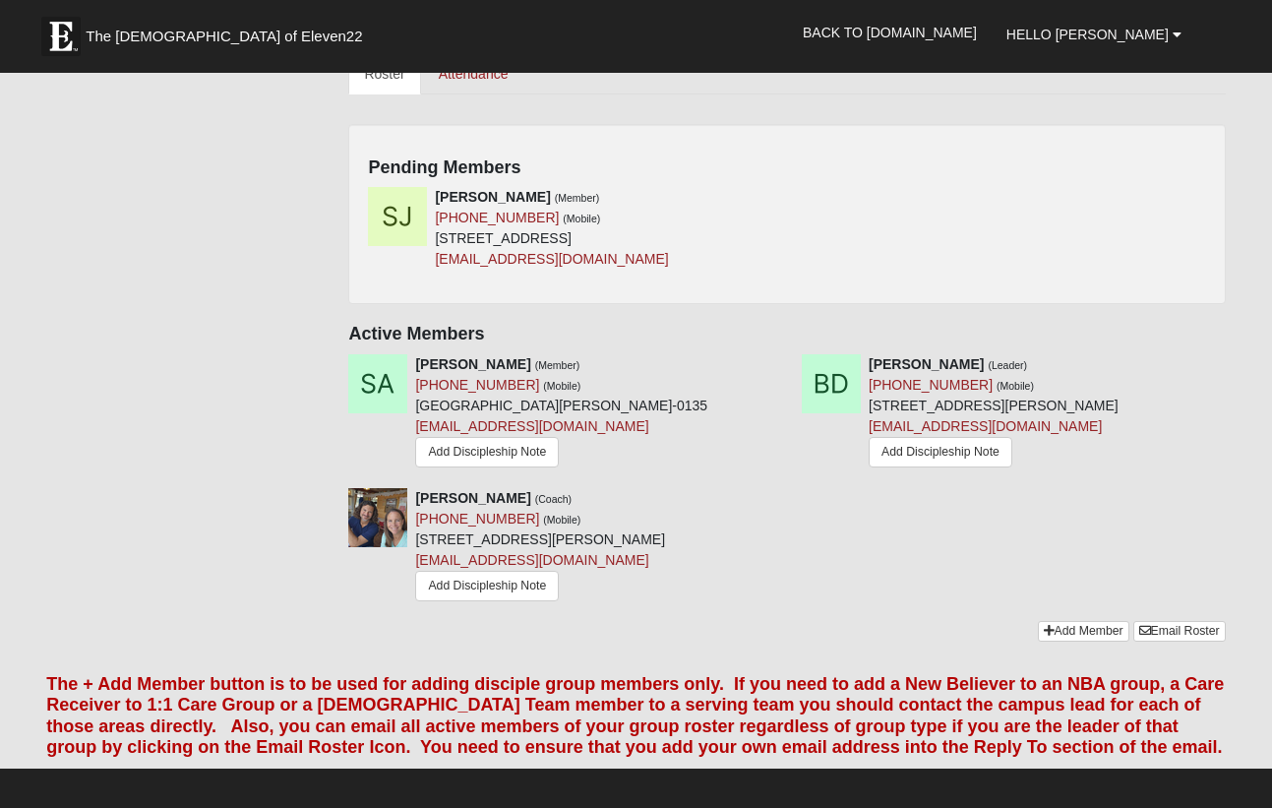
scroll to position [883, 0]
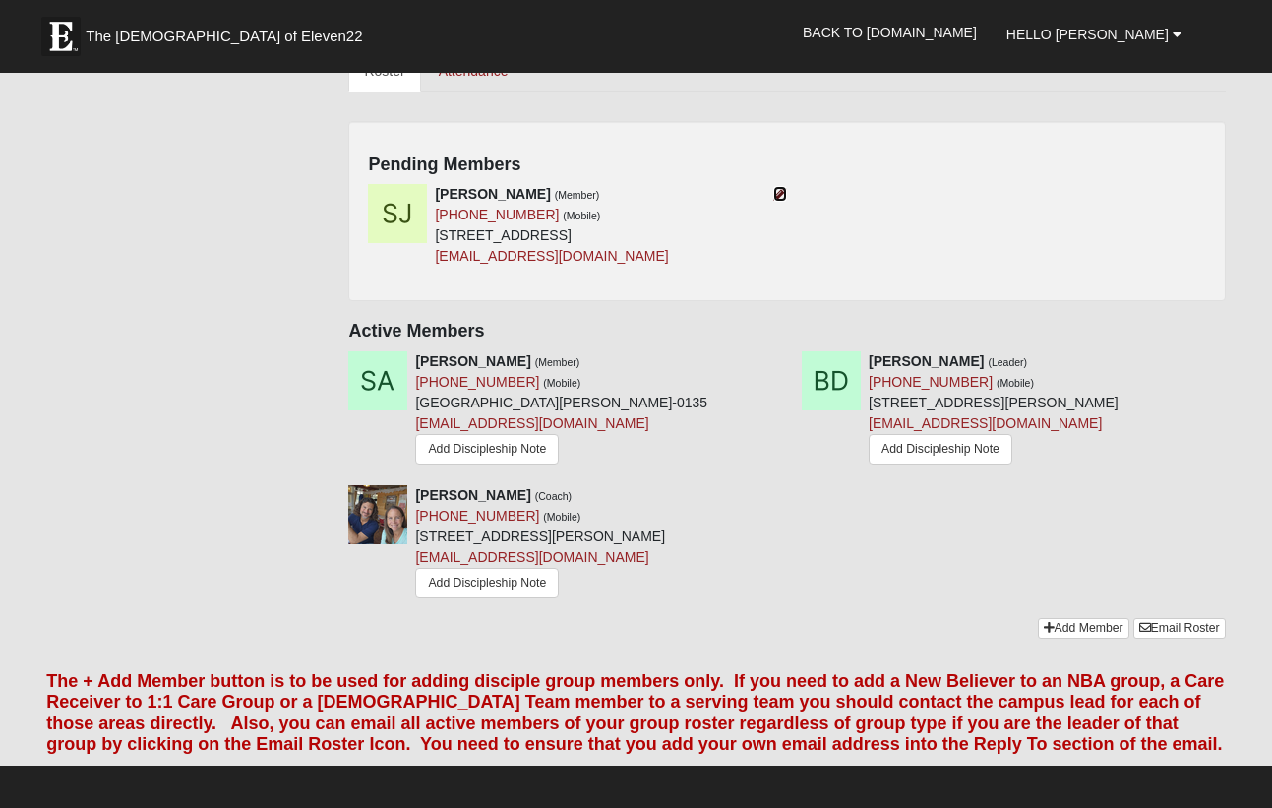
click at [784, 187] on icon at bounding box center [780, 194] width 14 height 14
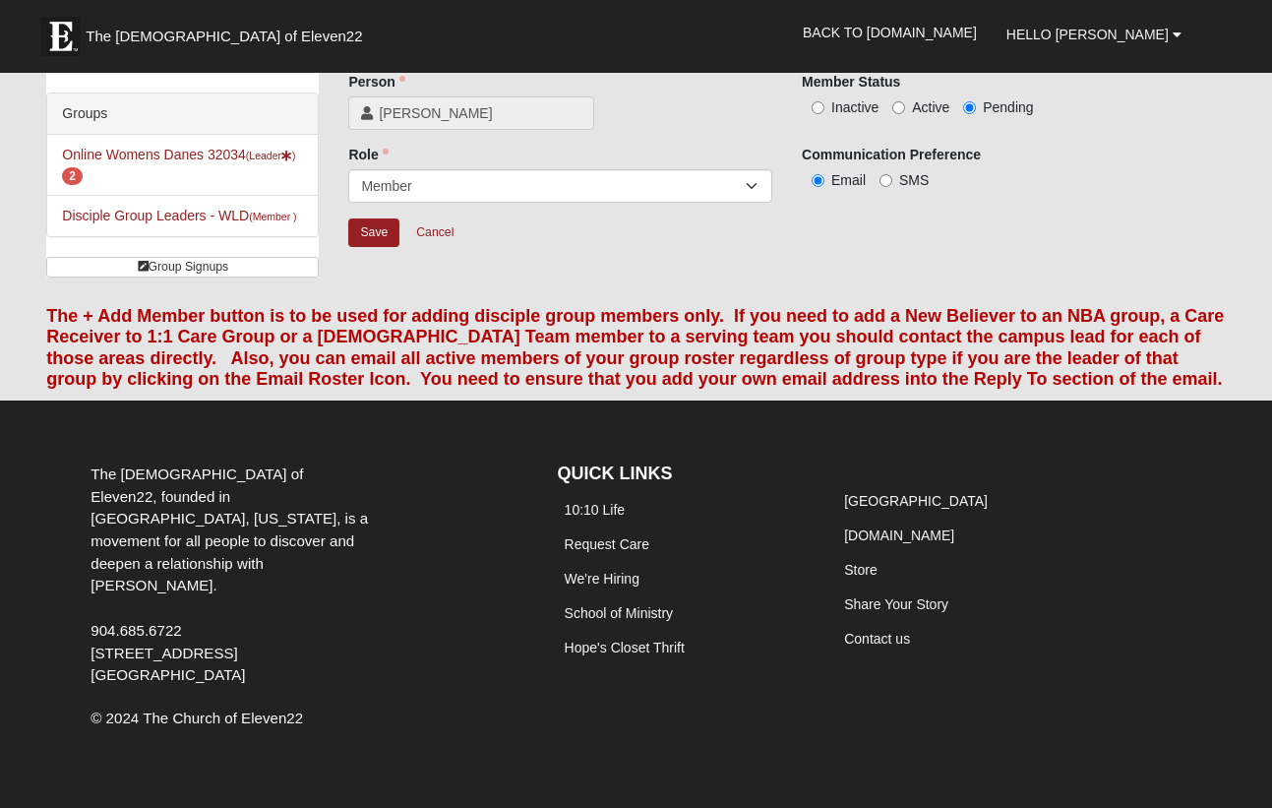
scroll to position [82, 0]
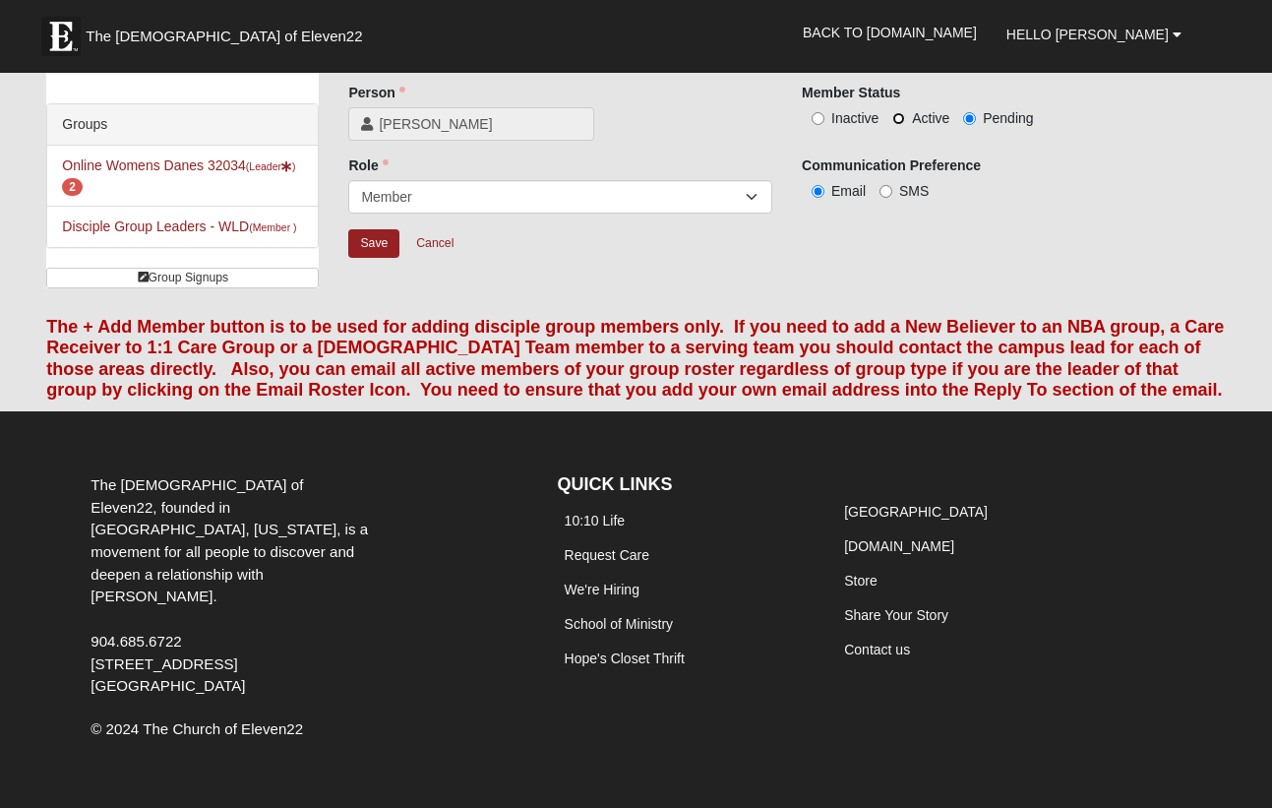
click at [894, 117] on input "Active" at bounding box center [899, 118] width 13 height 13
radio input "true"
click at [374, 241] on input "Save" at bounding box center [373, 243] width 51 height 29
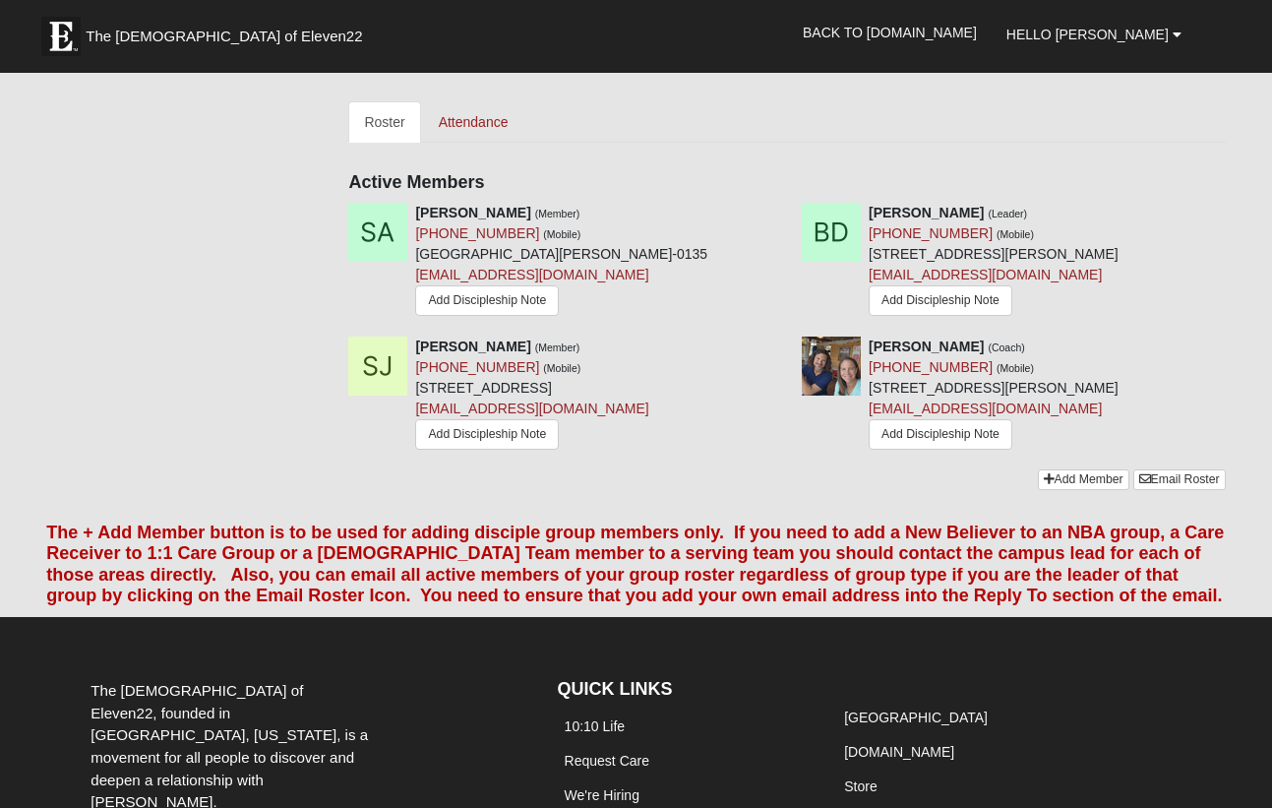
scroll to position [830, 0]
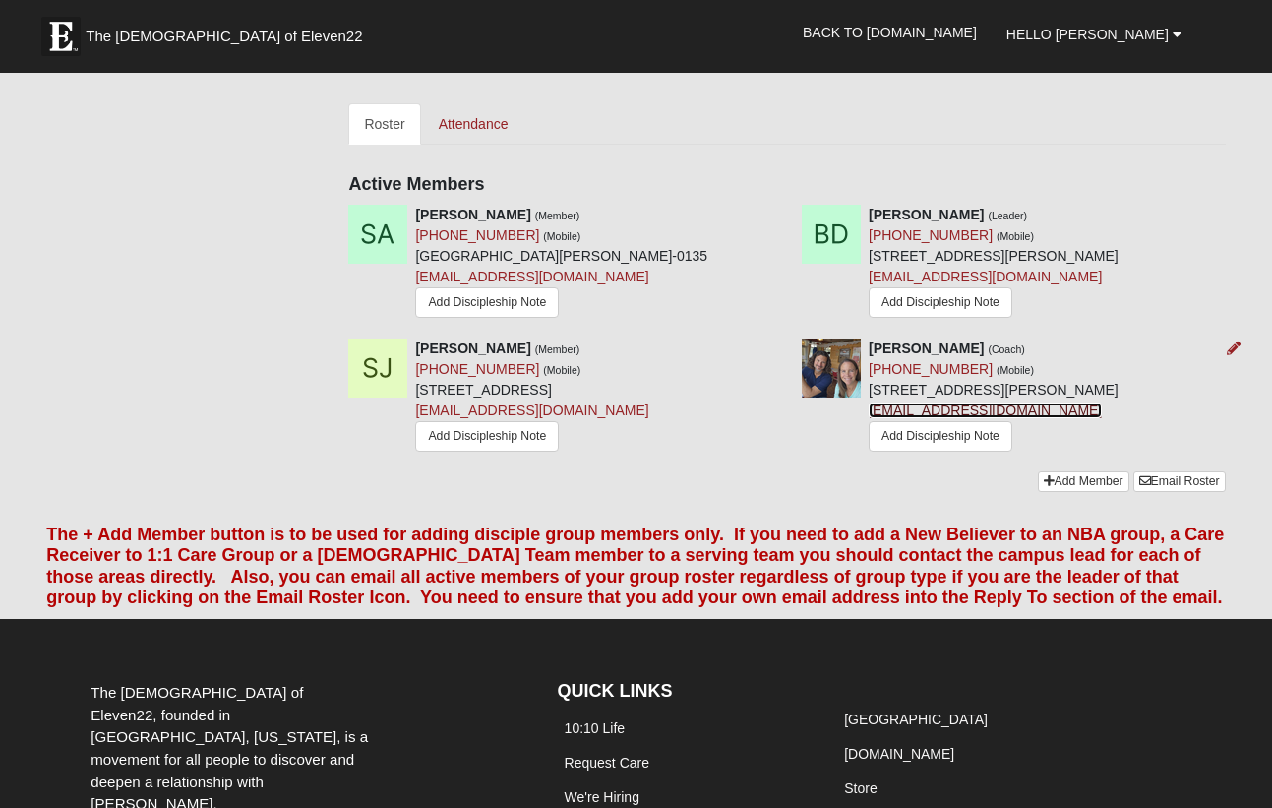
click at [955, 411] on link "[EMAIL_ADDRESS][DOMAIN_NAME]" at bounding box center [985, 410] width 233 height 16
click at [830, 361] on img at bounding box center [831, 368] width 59 height 59
click at [823, 383] on img at bounding box center [831, 368] width 59 height 59
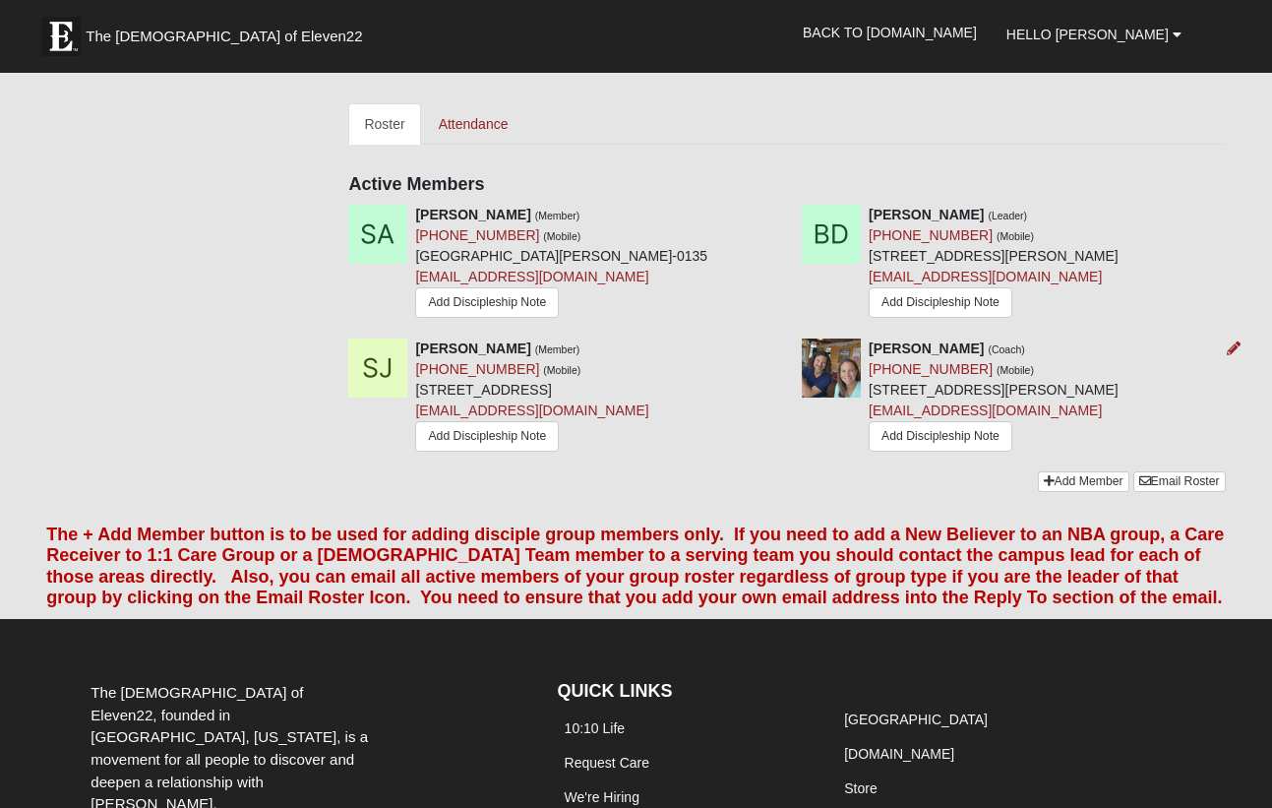
click at [823, 383] on img at bounding box center [831, 368] width 59 height 59
click at [833, 221] on img at bounding box center [831, 234] width 59 height 59
